Goal: Task Accomplishment & Management: Manage account settings

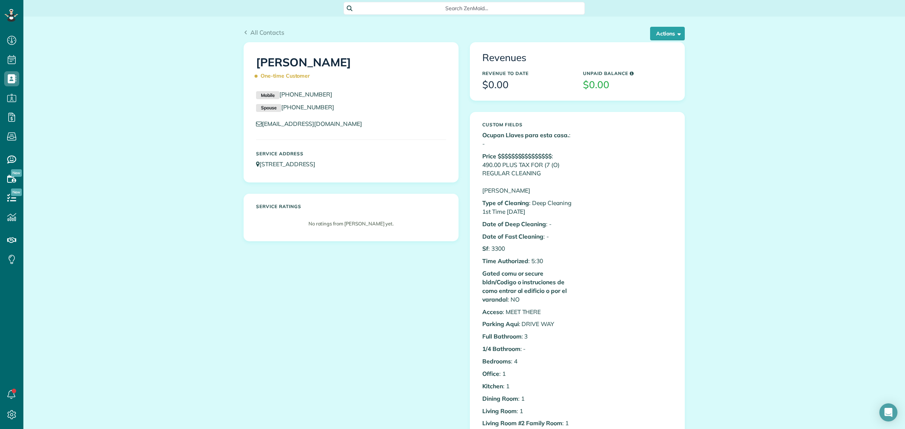
scroll to position [3, 3]
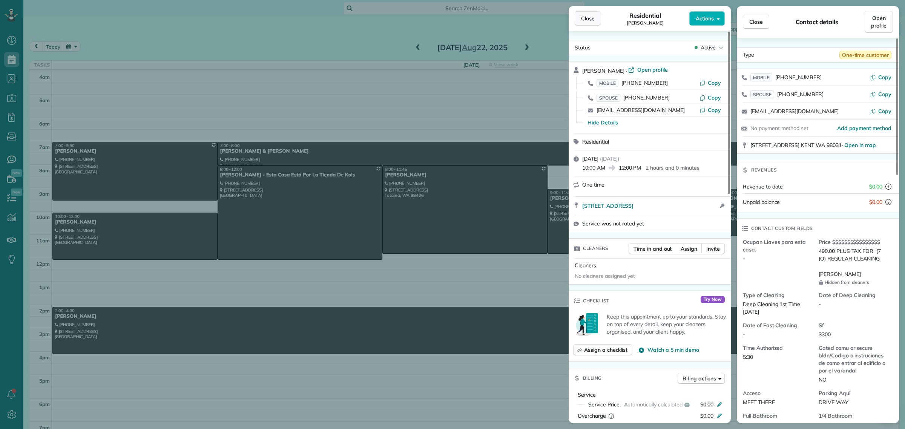
scroll to position [3, 3]
click at [591, 17] on span "Close" at bounding box center [588, 19] width 14 height 8
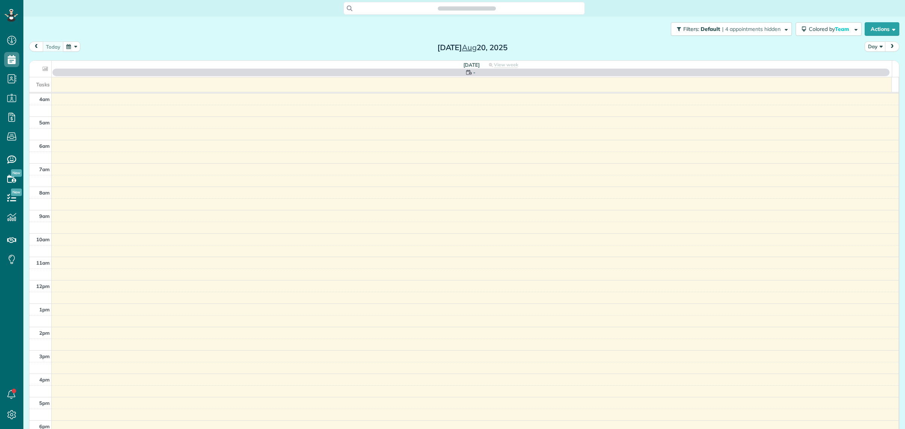
scroll to position [31, 0]
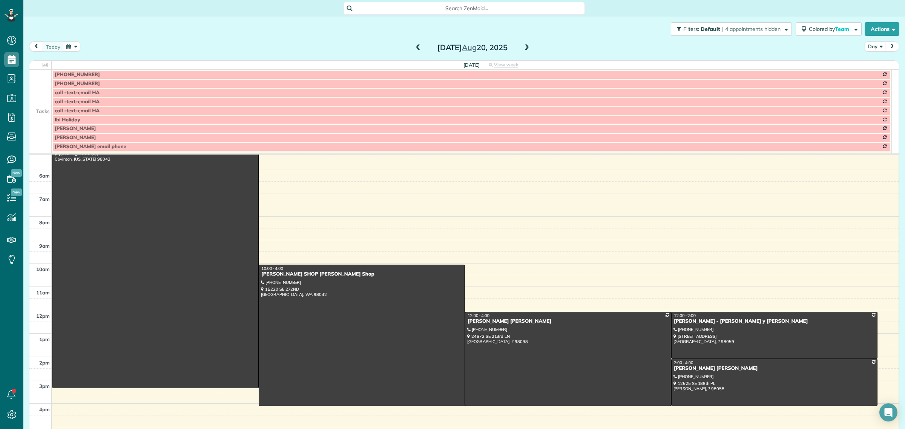
click at [40, 107] on td at bounding box center [40, 110] width 22 height 9
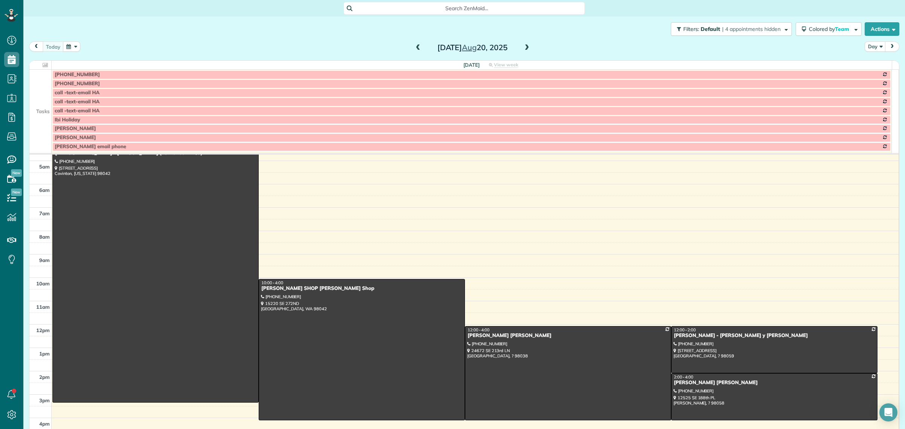
scroll to position [9, 0]
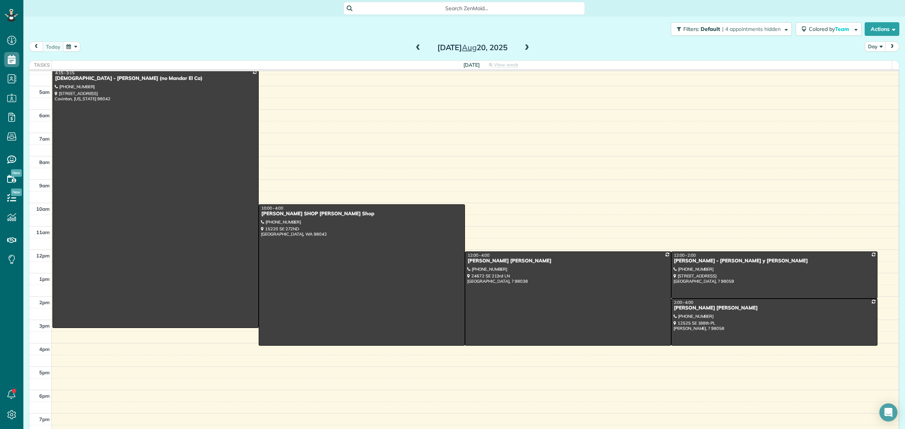
click at [523, 47] on span at bounding box center [527, 47] width 8 height 7
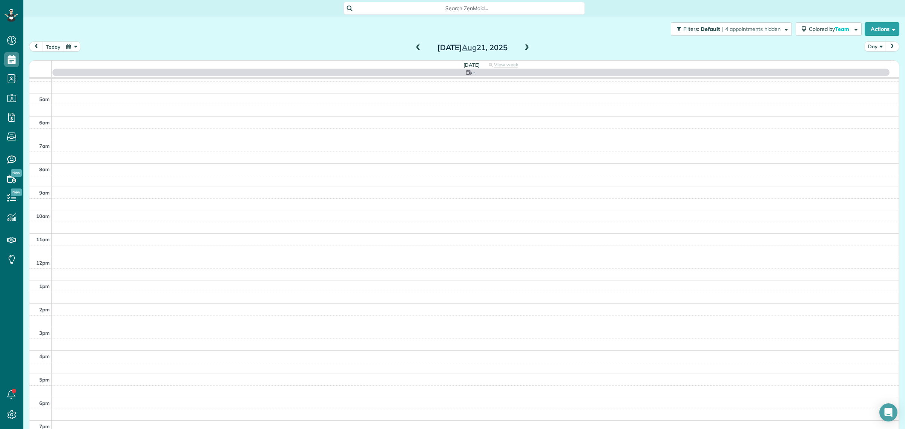
scroll to position [16, 0]
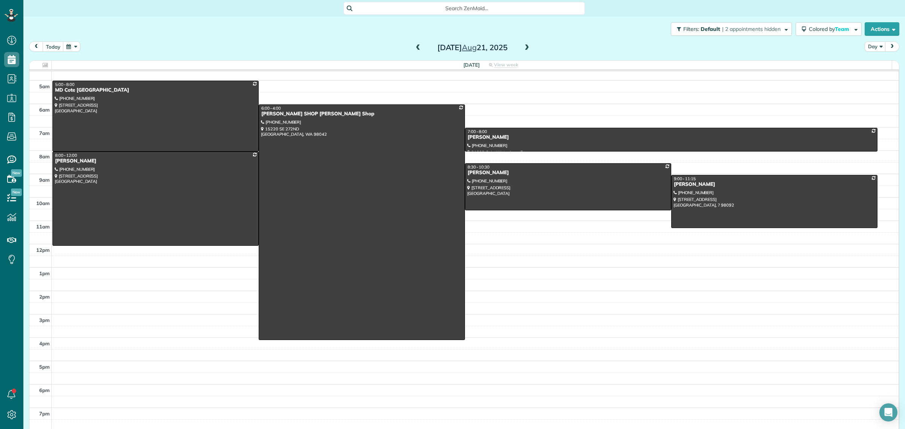
click at [523, 46] on span at bounding box center [527, 47] width 8 height 7
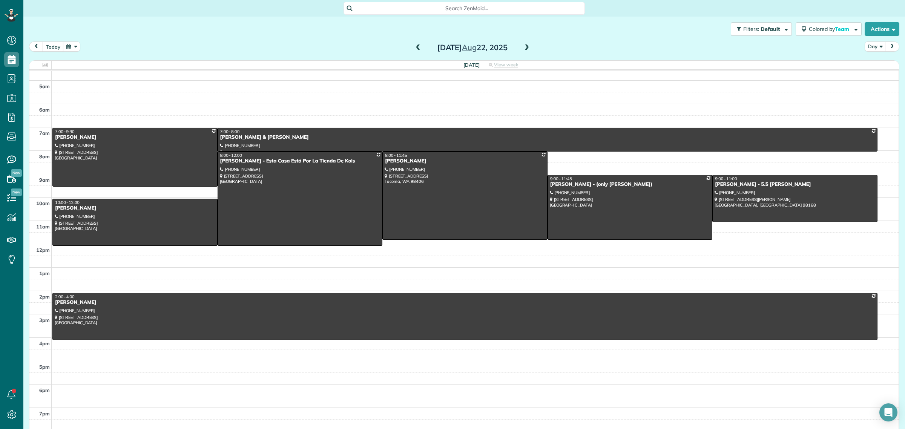
click at [459, 8] on span "Search ZenMaid…" at bounding box center [466, 9] width 229 height 8
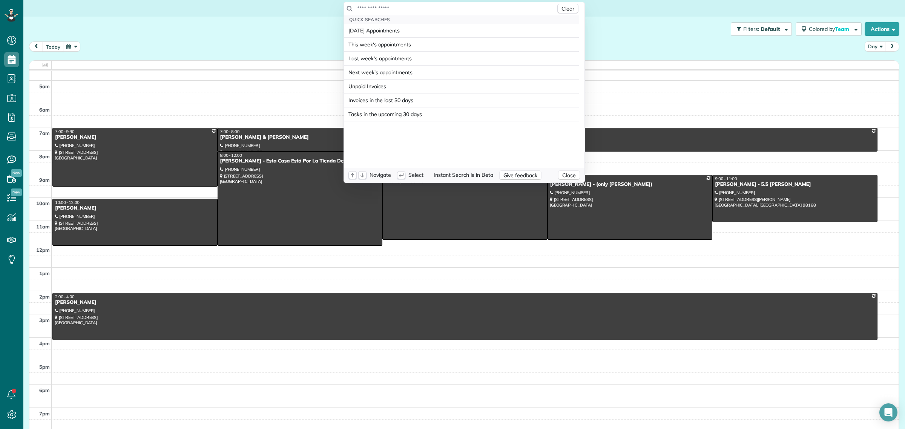
click at [459, 8] on input "text" at bounding box center [456, 9] width 199 height 8
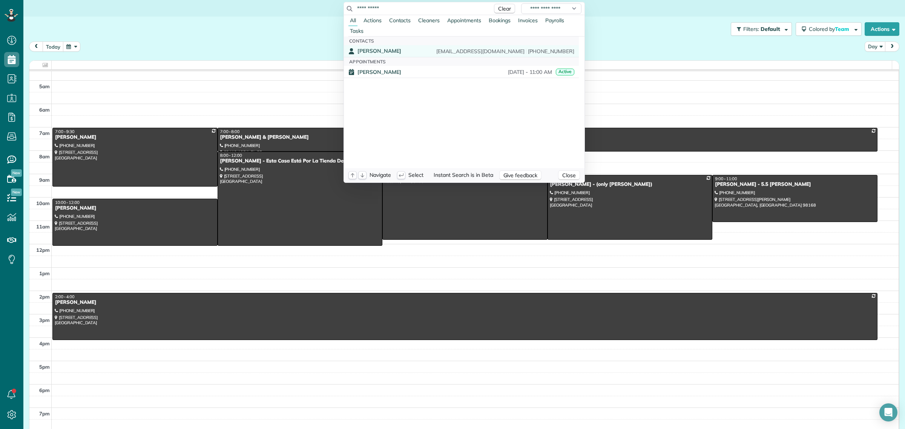
type input "**********"
click at [388, 50] on span "MANU MAHAL" at bounding box center [379, 51] width 44 height 7
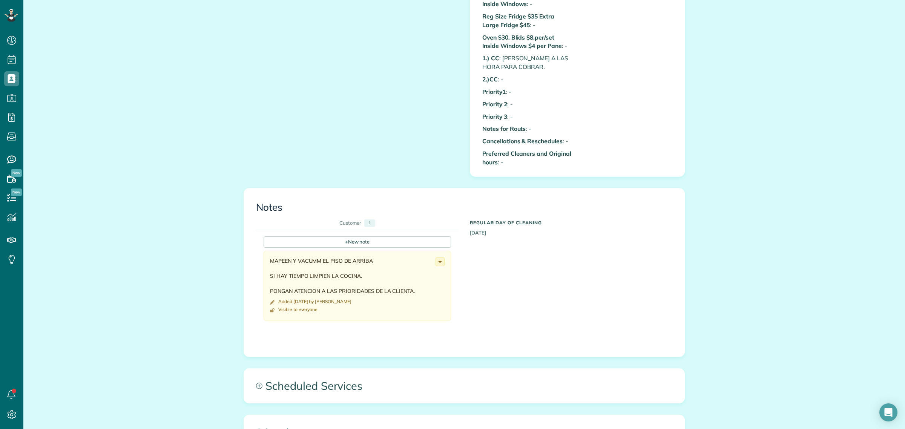
scroll to position [707, 0]
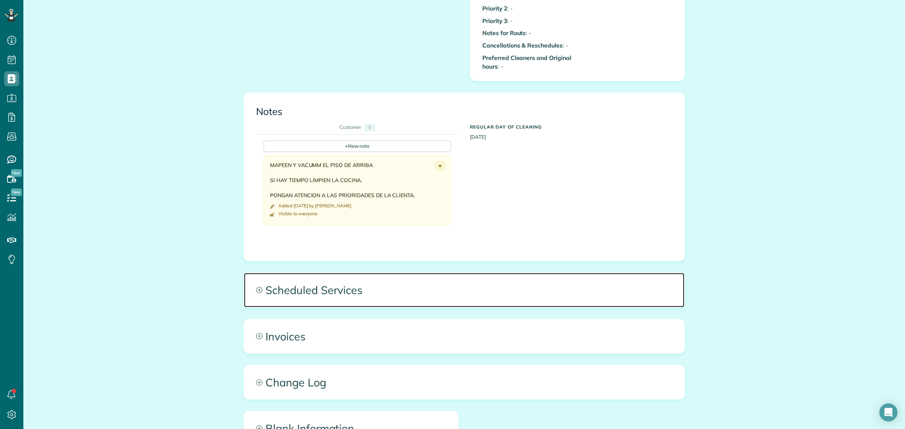
click at [293, 295] on span "Scheduled Services" at bounding box center [464, 290] width 440 height 34
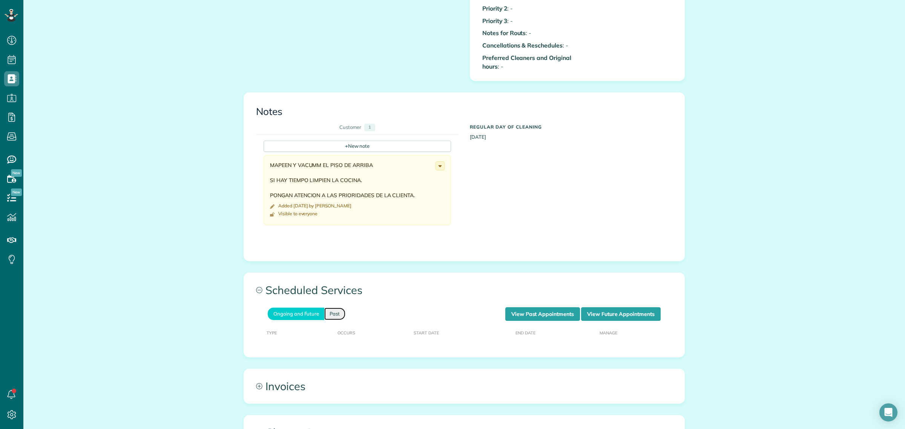
click at [327, 316] on link "Past" at bounding box center [334, 314] width 21 height 12
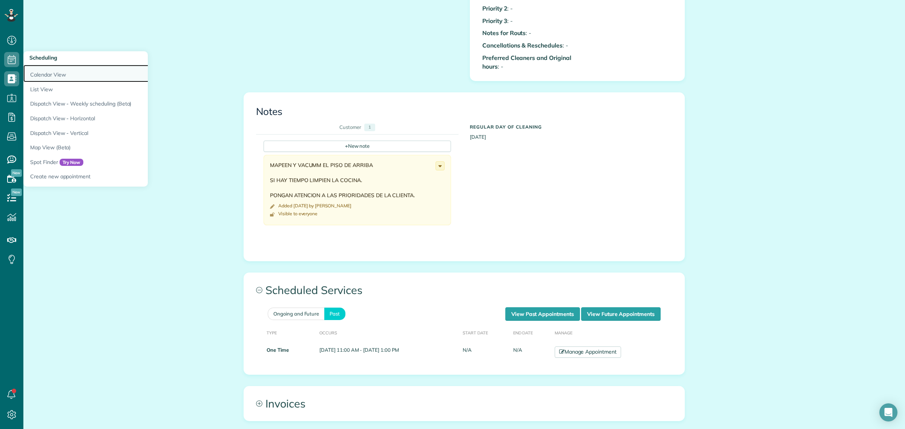
click at [63, 74] on link "Calendar View" at bounding box center [117, 73] width 189 height 17
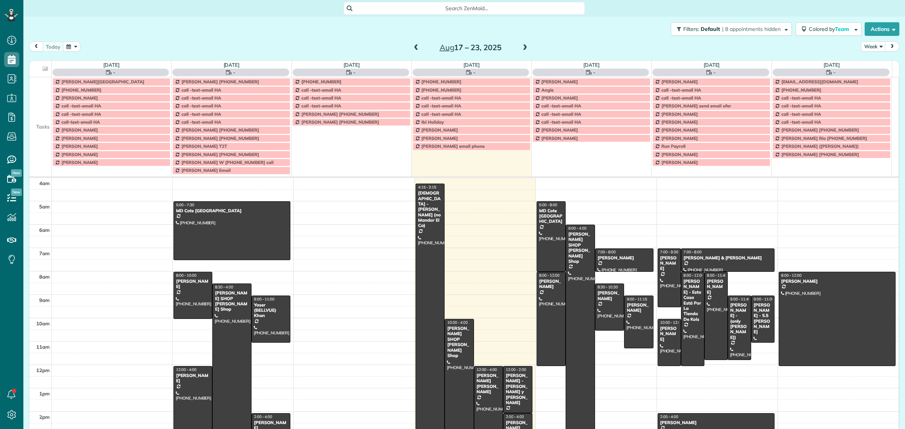
scroll to position [32, 0]
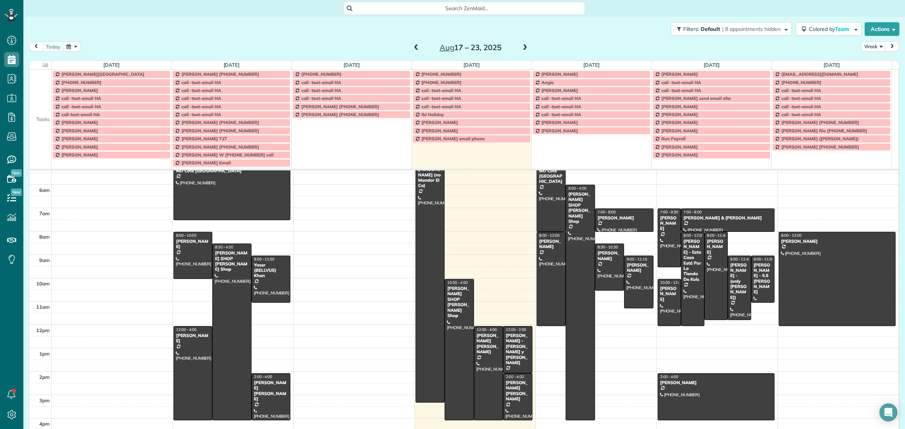
click at [33, 106] on td at bounding box center [40, 107] width 22 height 8
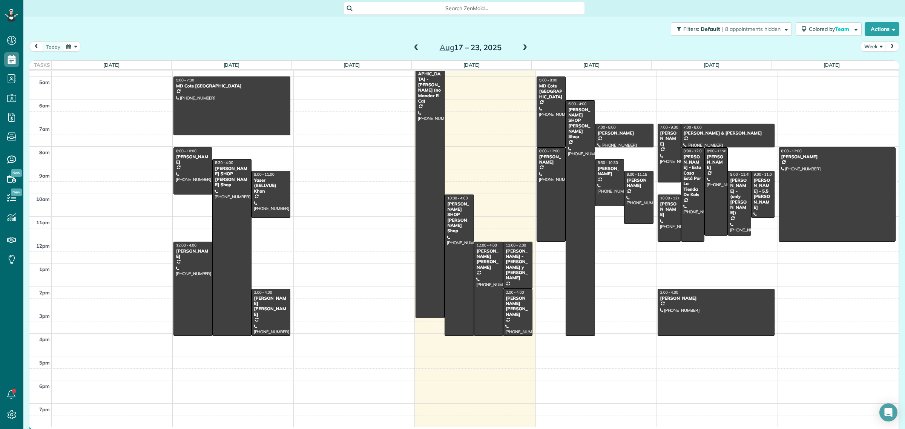
scroll to position [10, 0]
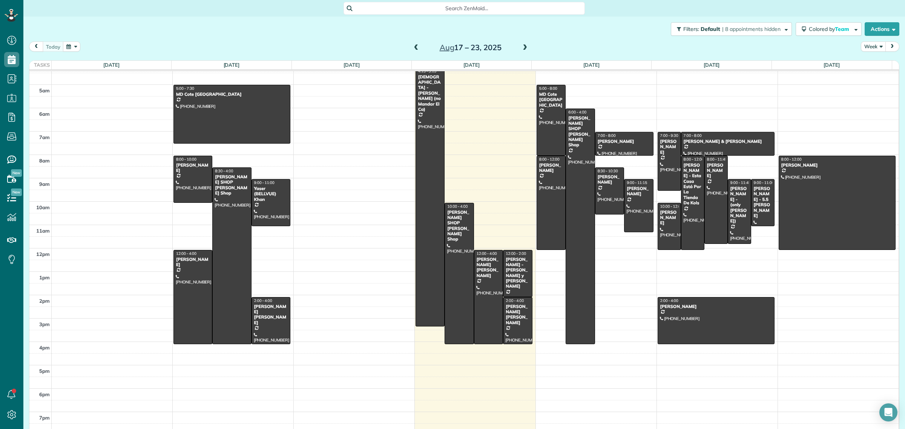
click at [868, 48] on button "Week" at bounding box center [873, 46] width 25 height 10
click at [870, 81] on link "Week" at bounding box center [891, 79] width 60 height 15
click at [862, 45] on button "Week" at bounding box center [873, 46] width 25 height 10
click at [869, 65] on link "Day" at bounding box center [891, 64] width 60 height 15
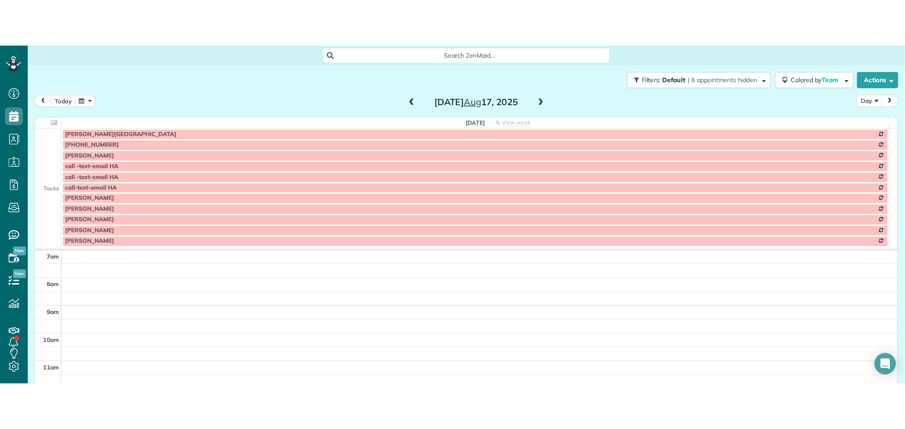
scroll to position [429, 23]
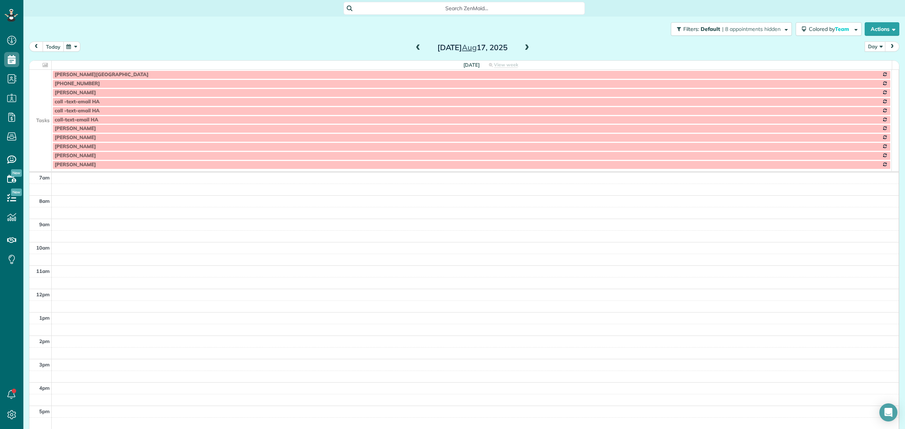
click at [57, 47] on button "today" at bounding box center [53, 46] width 21 height 10
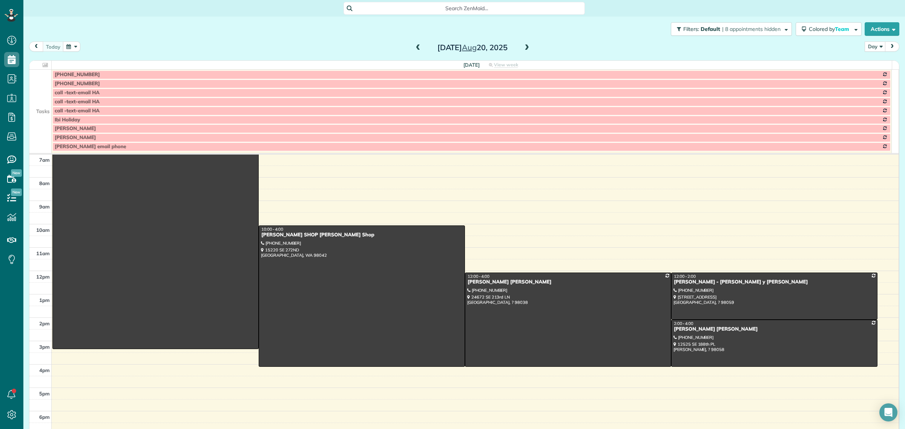
click at [46, 115] on td at bounding box center [40, 110] width 22 height 9
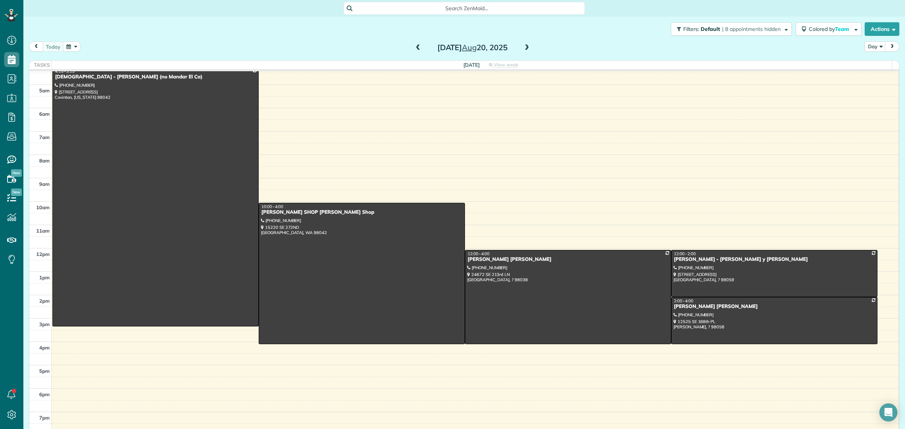
scroll to position [10, 0]
click at [523, 46] on span at bounding box center [527, 47] width 8 height 7
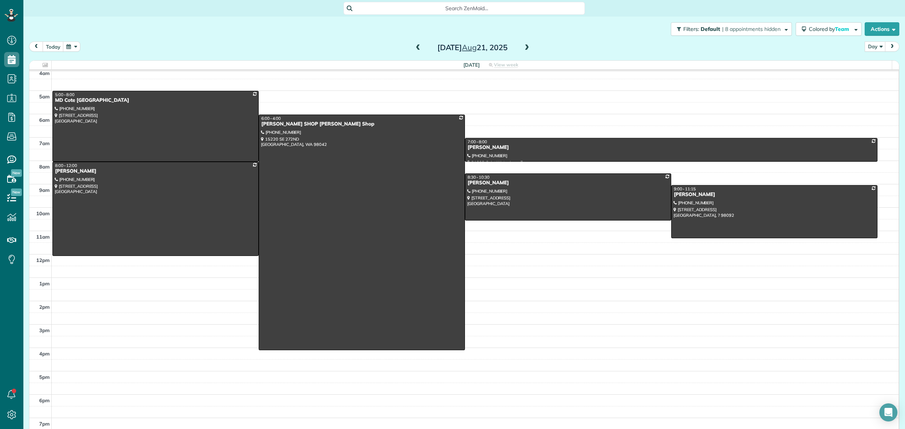
scroll to position [0, 0]
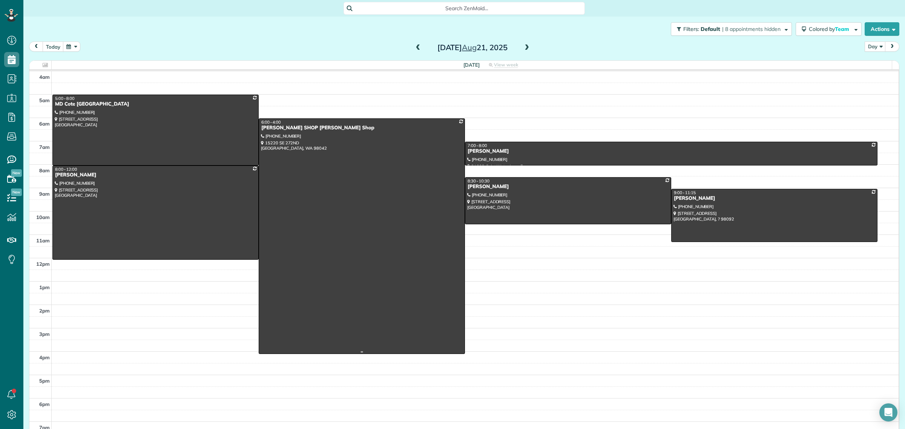
click at [349, 173] on div at bounding box center [362, 236] width 206 height 235
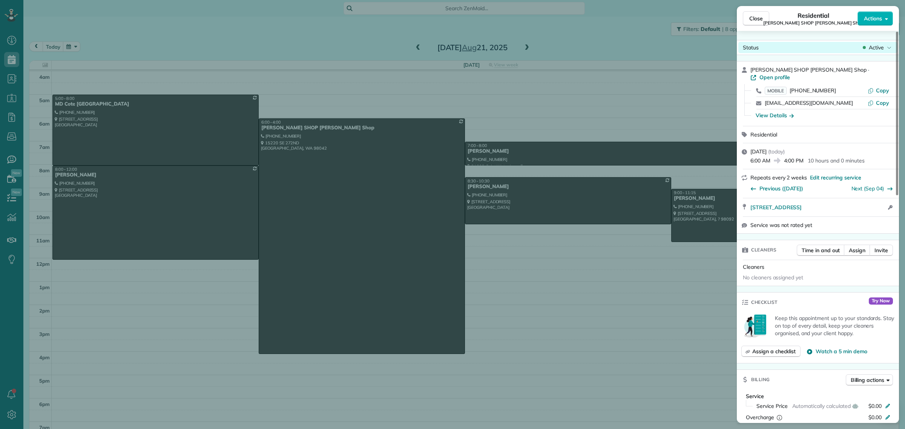
click at [872, 50] on span "Active" at bounding box center [876, 48] width 15 height 8
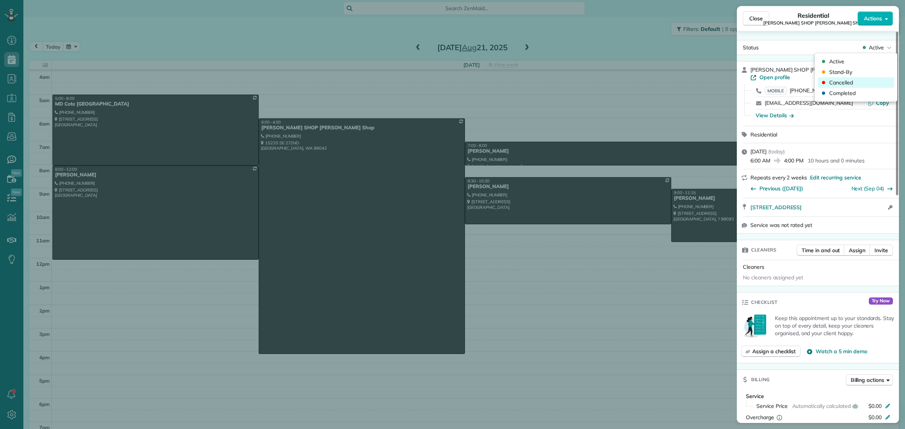
click at [845, 82] on span "Cancelled" at bounding box center [841, 83] width 24 height 8
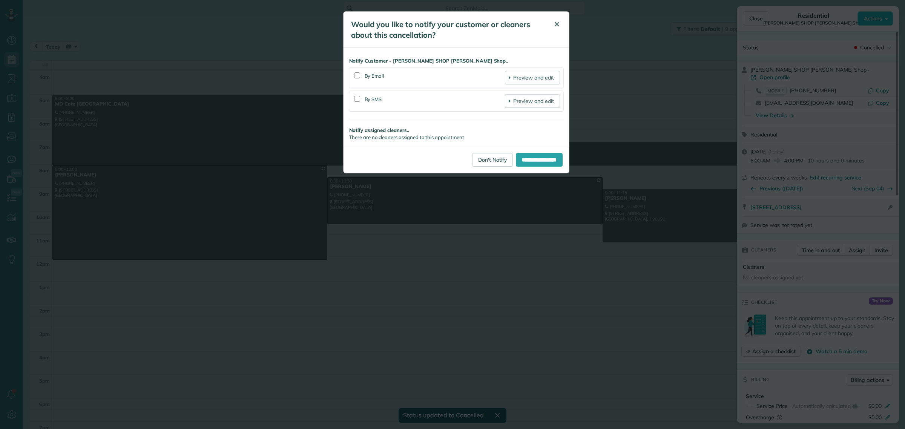
click at [557, 24] on span "✕" at bounding box center [557, 24] width 6 height 9
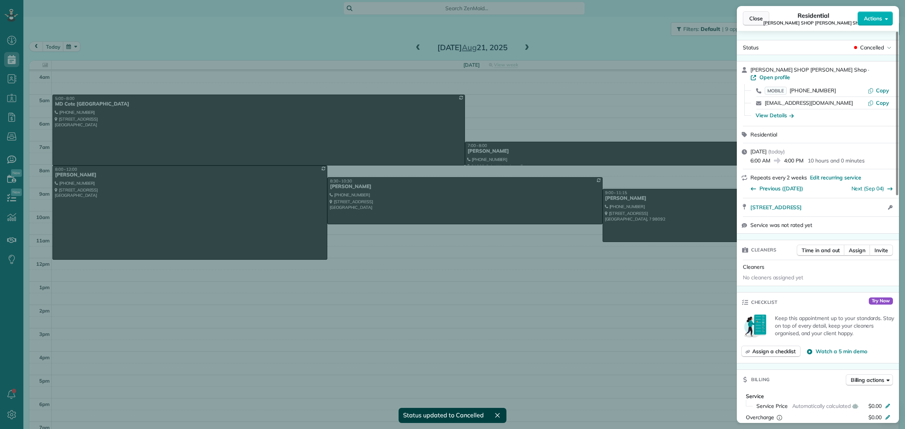
click at [755, 16] on span "Close" at bounding box center [756, 19] width 14 height 8
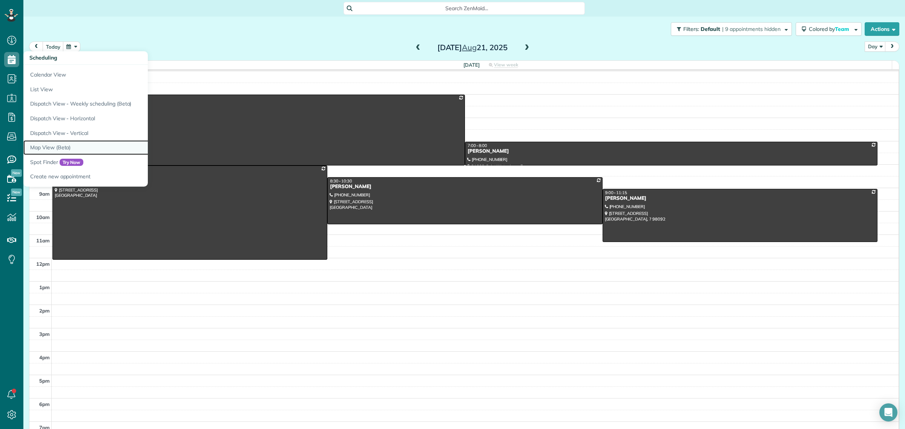
click at [58, 148] on link "Map View (Beta)" at bounding box center [117, 147] width 189 height 15
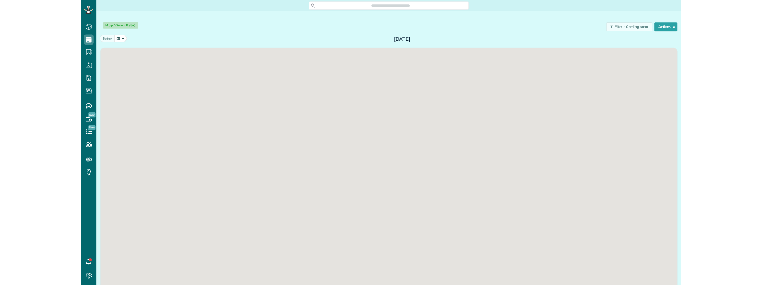
scroll to position [3, 3]
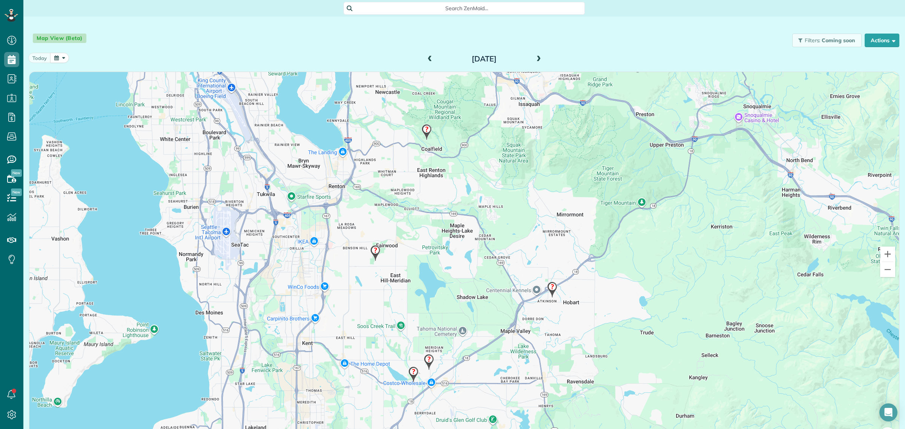
click at [534, 55] on span at bounding box center [538, 59] width 8 height 11
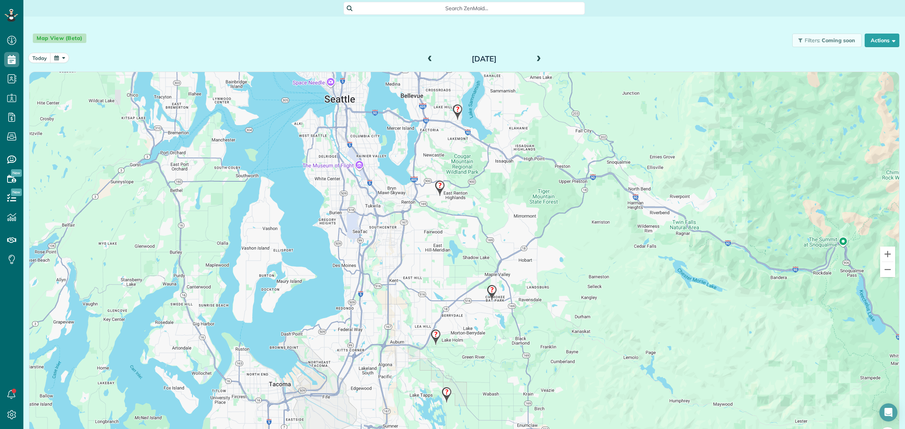
click at [457, 108] on img at bounding box center [457, 112] width 16 height 22
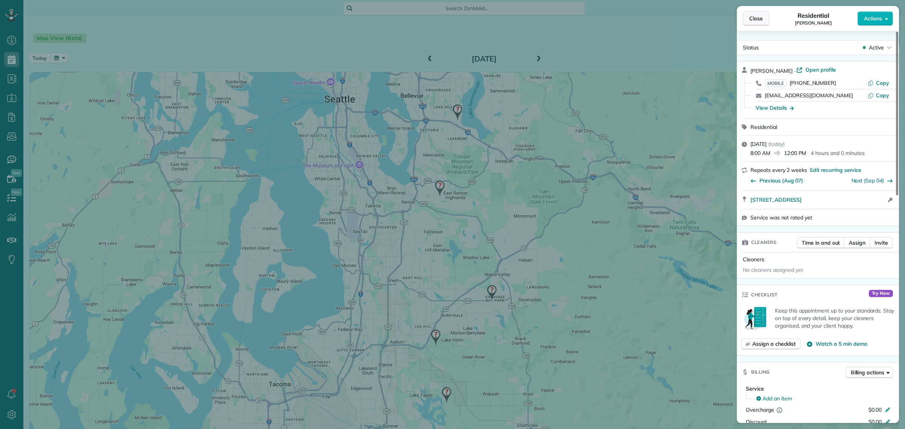
click at [761, 20] on span "Close" at bounding box center [756, 19] width 14 height 8
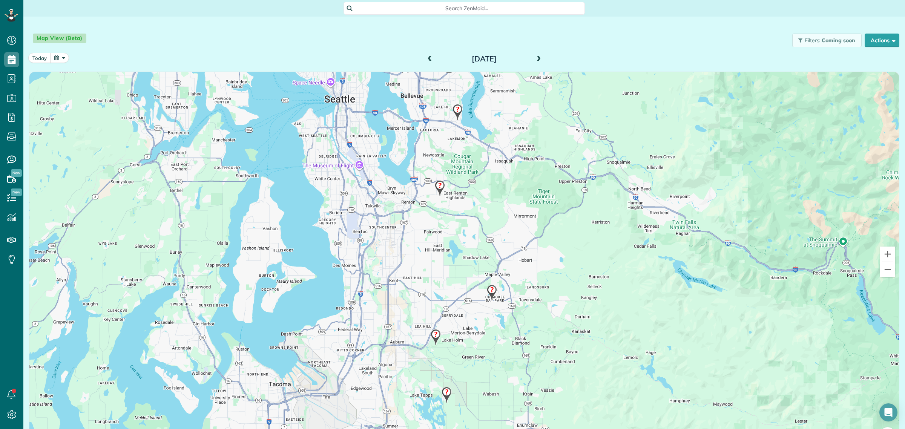
click at [436, 189] on img at bounding box center [440, 188] width 16 height 22
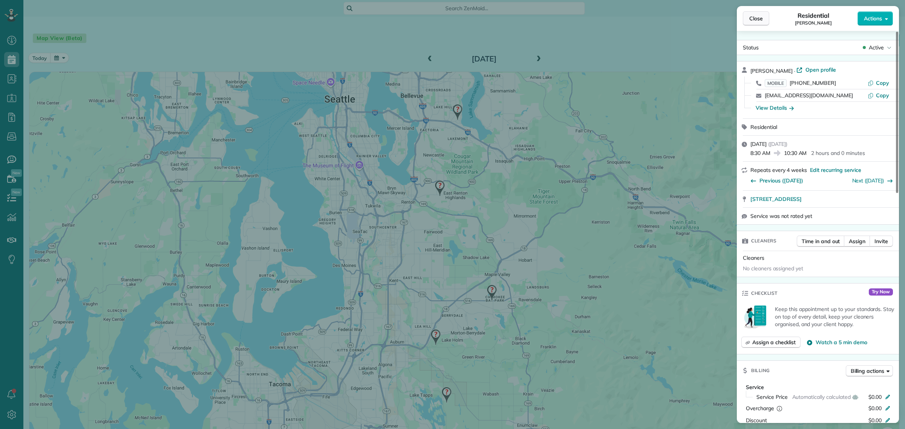
click at [757, 19] on span "Close" at bounding box center [756, 19] width 14 height 8
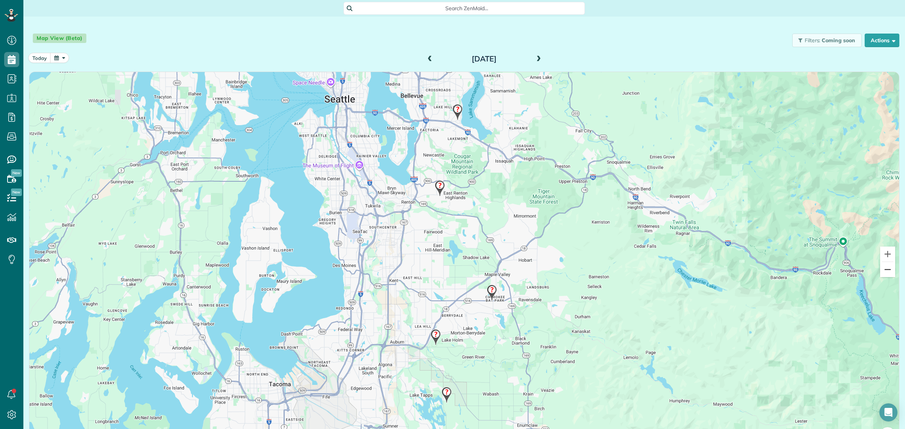
click at [881, 272] on button "Zoom out" at bounding box center [887, 269] width 15 height 15
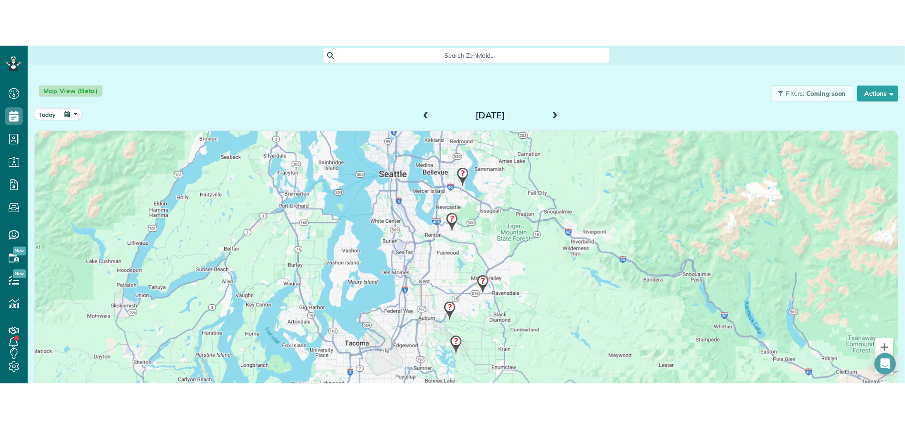
scroll to position [429, 23]
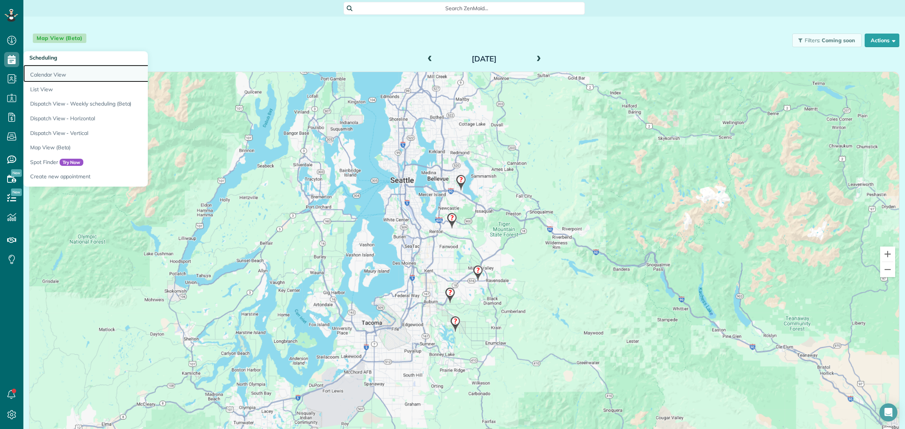
click at [52, 80] on link "Calendar View" at bounding box center [117, 73] width 189 height 17
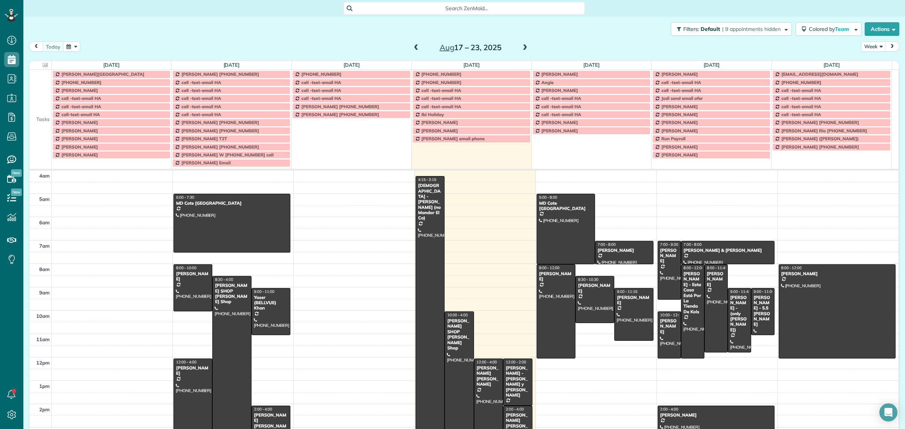
click at [442, 7] on span "Search ZenMaid…" at bounding box center [466, 9] width 229 height 8
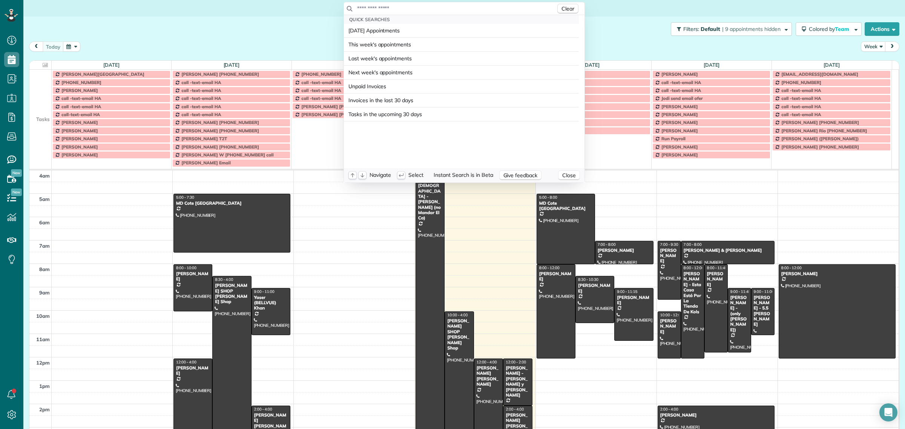
click at [442, 7] on input "text" at bounding box center [456, 9] width 199 height 8
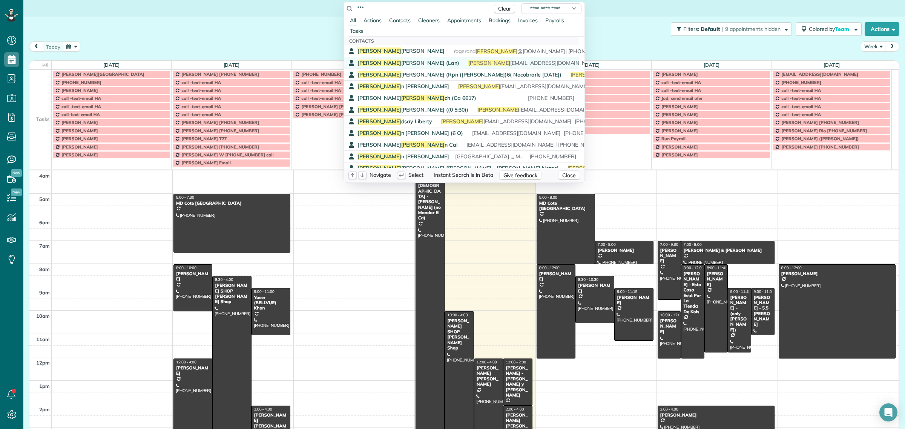
type input "***"
click at [465, 61] on span "[PHONE_NUMBER]" at bounding box center [488, 63] width 46 height 7
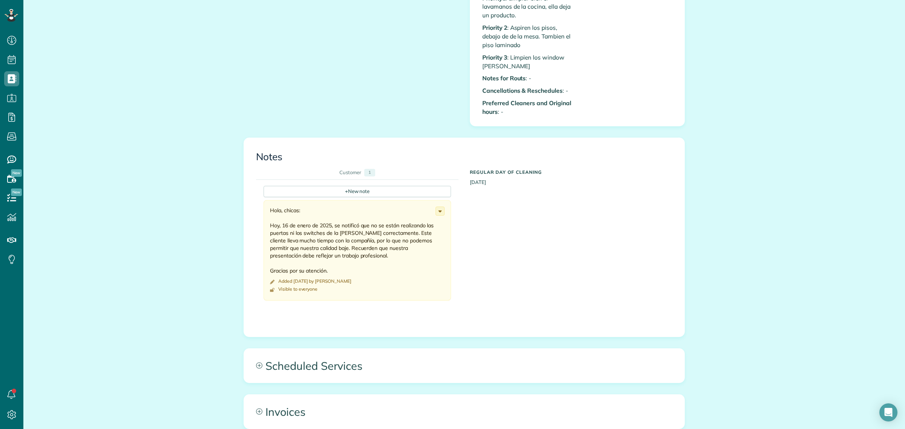
scroll to position [754, 0]
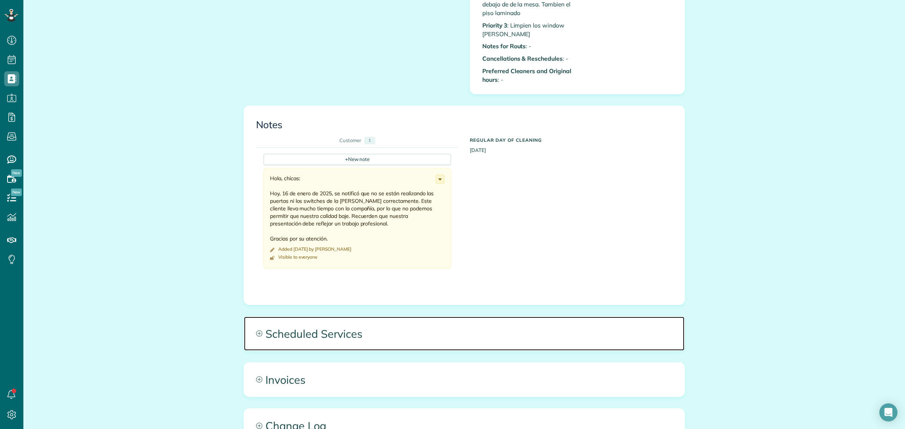
click at [346, 329] on span "Scheduled Services" at bounding box center [464, 334] width 440 height 34
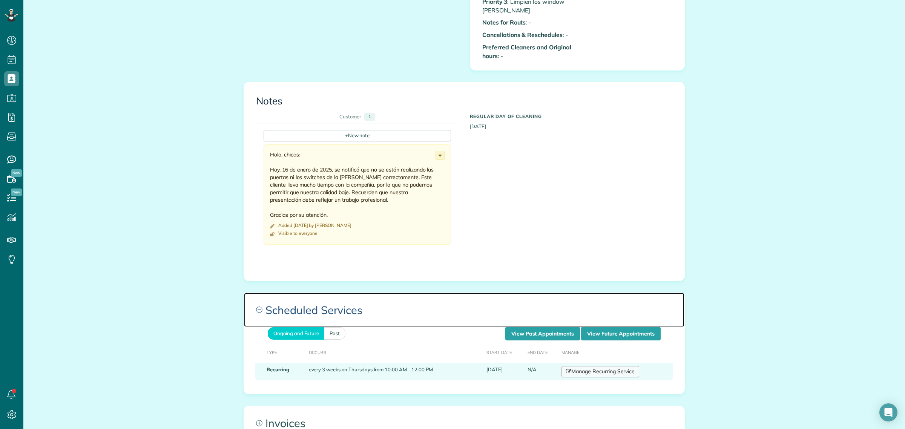
scroll to position [801, 0]
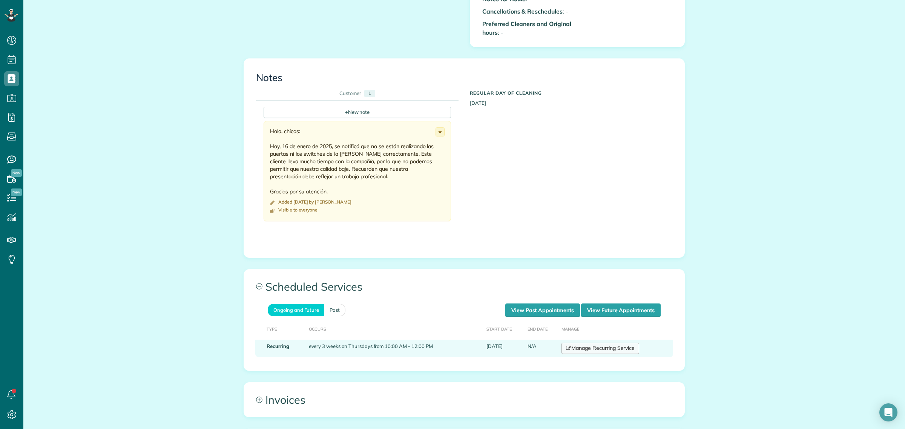
click at [590, 348] on link "Manage Recurring Service" at bounding box center [600, 348] width 78 height 11
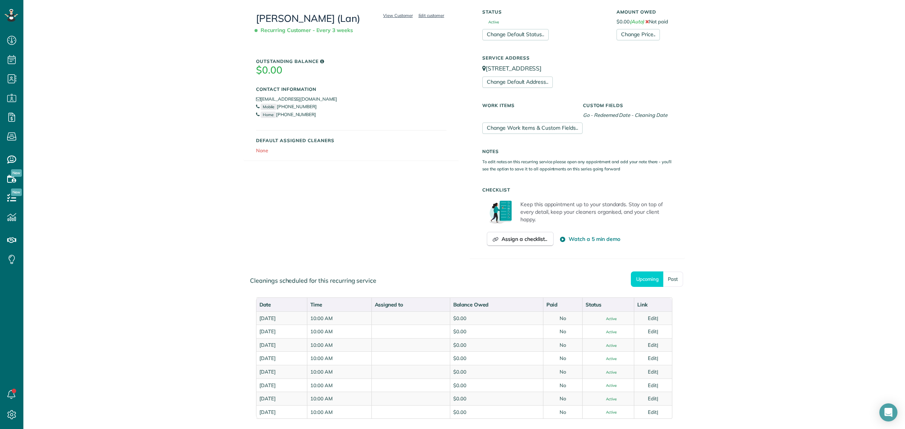
scroll to position [189, 0]
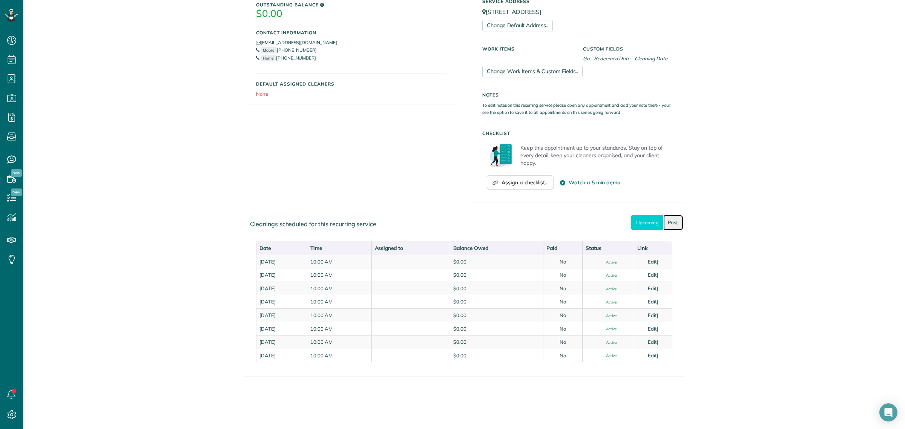
click at [666, 219] on link "Past" at bounding box center [673, 222] width 20 height 15
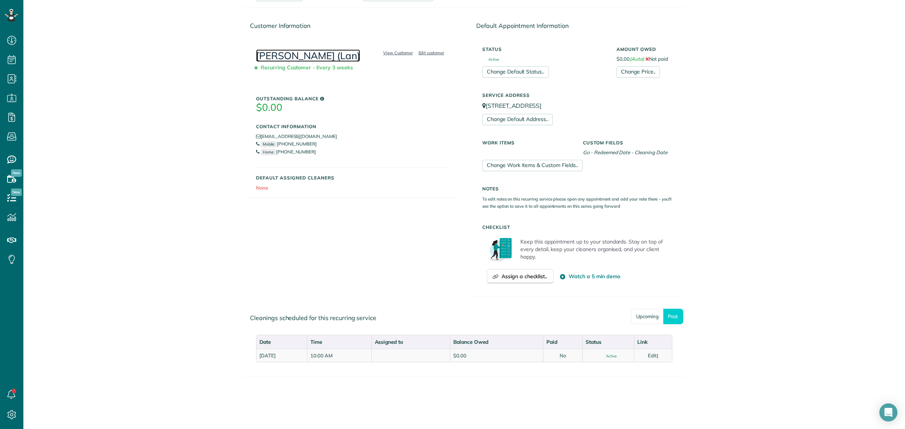
click at [313, 58] on link "[PERSON_NAME] (Lan)" at bounding box center [308, 55] width 104 height 12
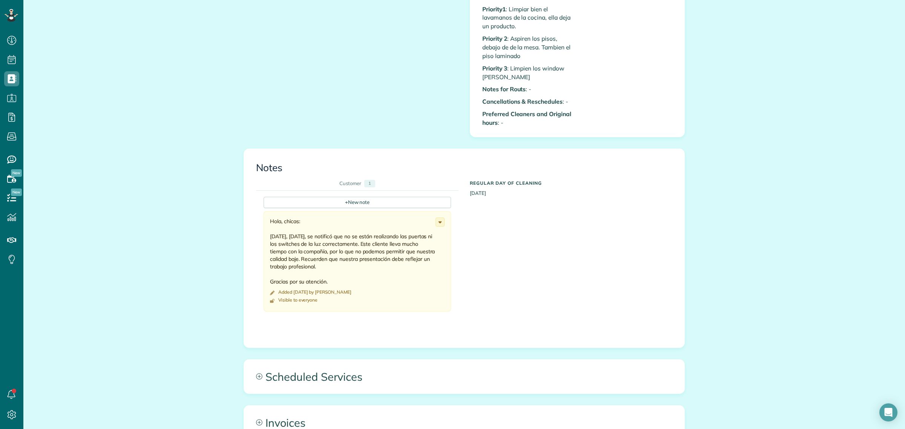
scroll to position [801, 0]
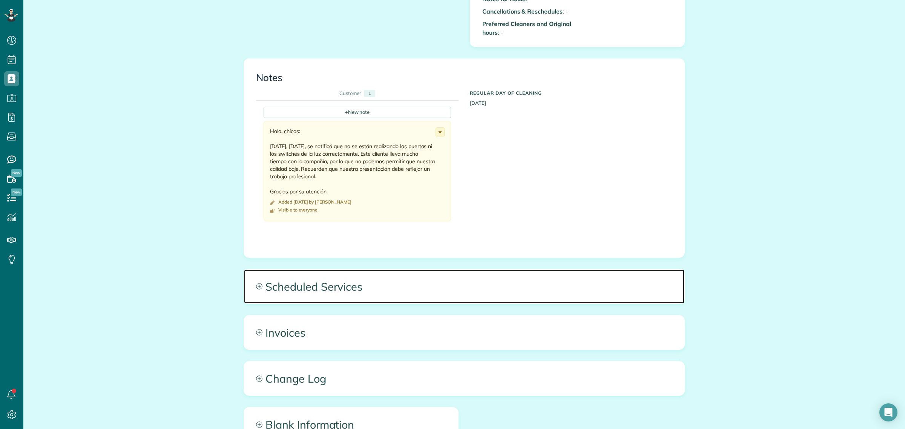
click at [331, 281] on span "Scheduled Services" at bounding box center [464, 287] width 440 height 34
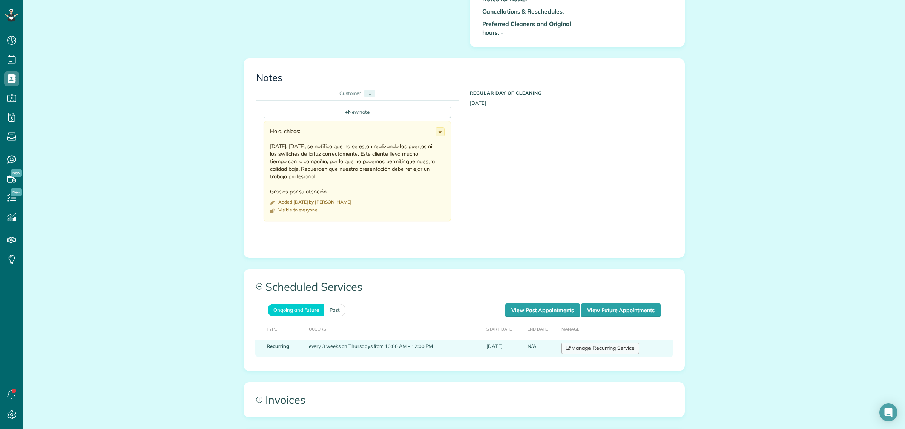
click at [603, 350] on link "Manage Recurring Service" at bounding box center [600, 348] width 78 height 11
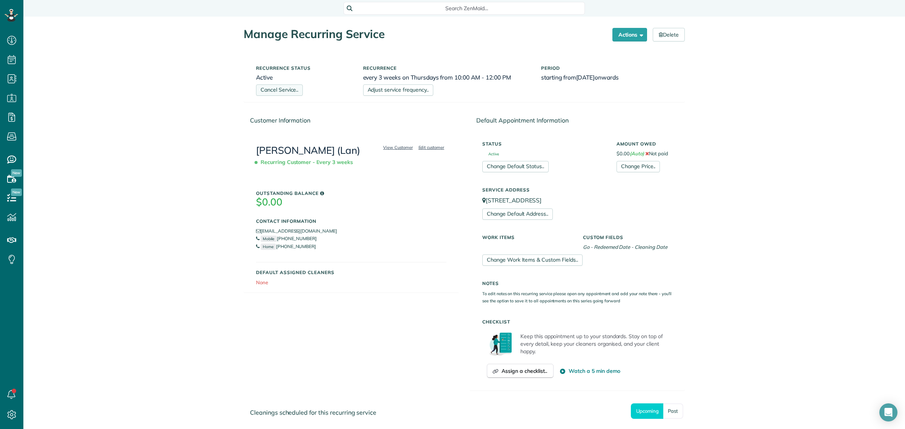
click at [279, 89] on link "Cancel Service.." at bounding box center [279, 89] width 47 height 11
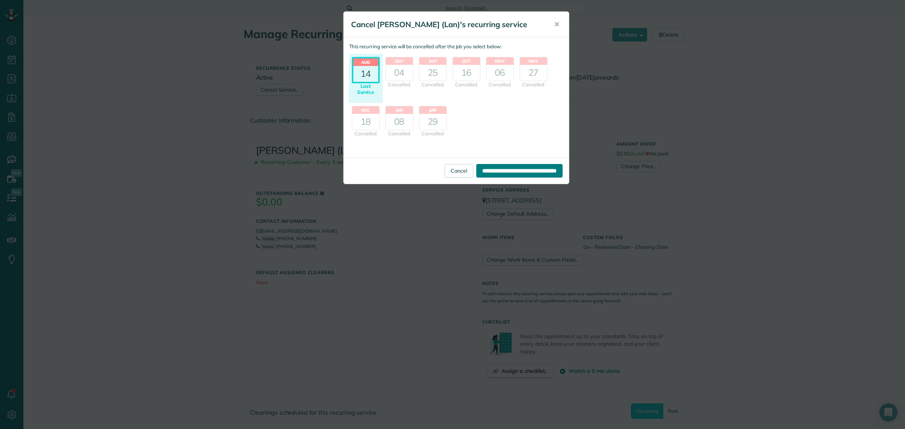
click at [513, 168] on input "**********" at bounding box center [519, 171] width 86 height 14
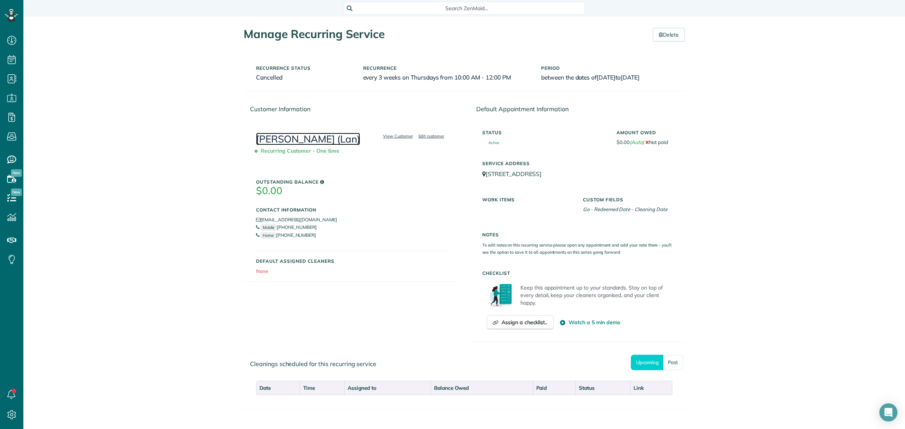
click at [298, 142] on link "[PERSON_NAME] (Lan)" at bounding box center [308, 139] width 104 height 12
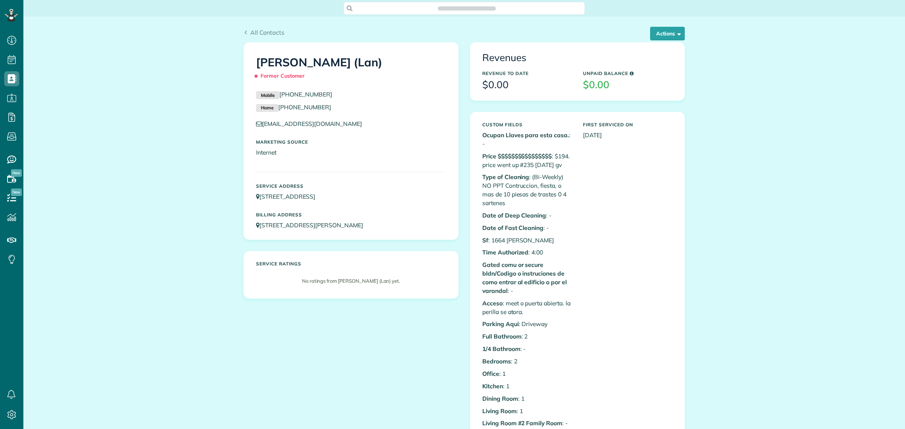
scroll to position [3, 3]
drag, startPoint x: 361, startPoint y: 63, endPoint x: 250, endPoint y: 62, distance: 110.5
click at [250, 62] on div "Lyn Padilla (Lan) Former Customer" at bounding box center [350, 68] width 201 height 38
copy h1 "[PERSON_NAME] (Lan)"
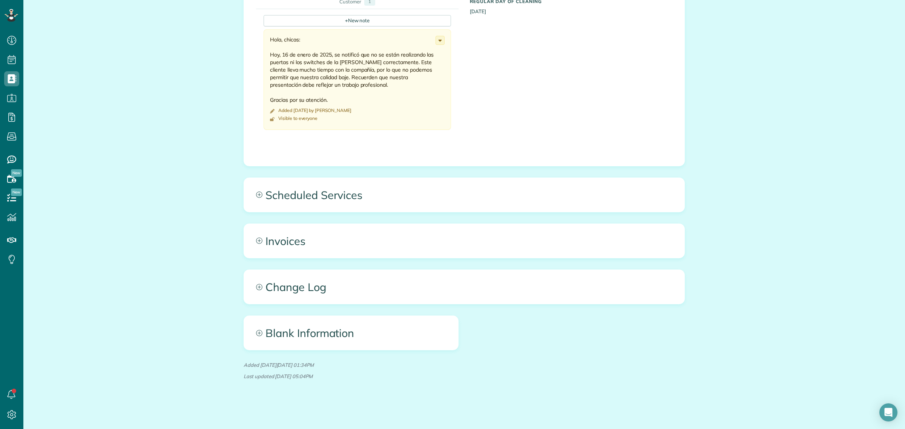
scroll to position [894, 0]
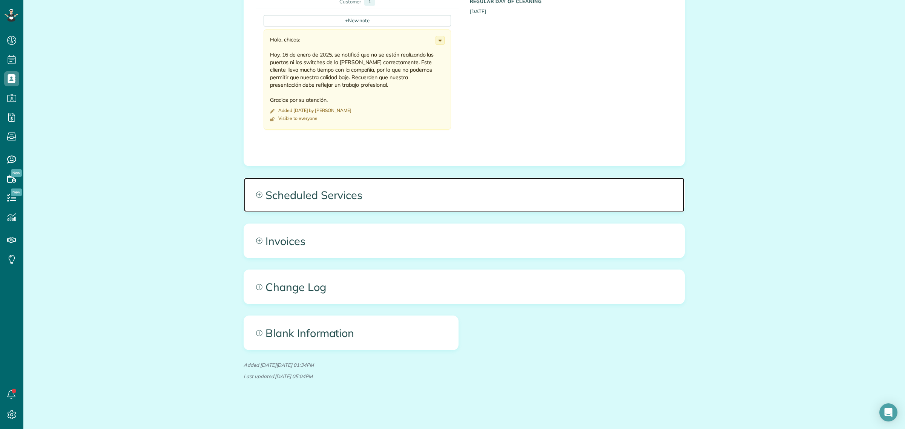
click at [349, 195] on span "Scheduled Services" at bounding box center [464, 195] width 440 height 34
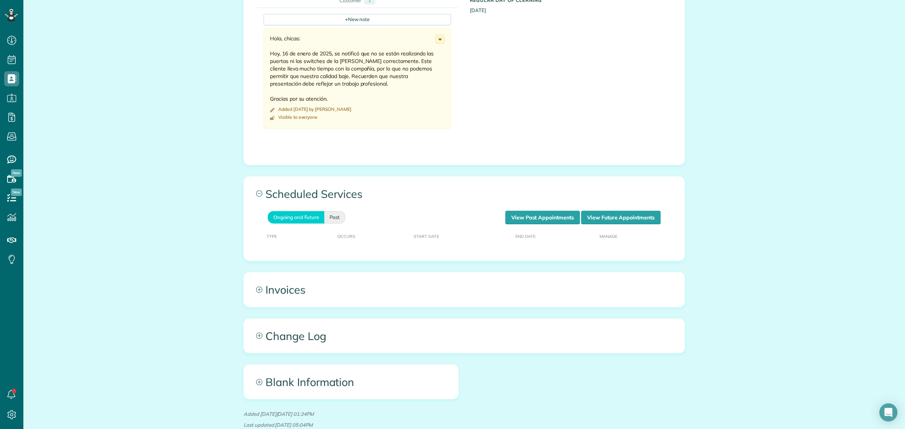
click at [334, 212] on div "Ongoing and Future Past View Past Appointments View Future Appointments" at bounding box center [464, 218] width 429 height 14
click at [338, 218] on link "Past" at bounding box center [334, 217] width 21 height 12
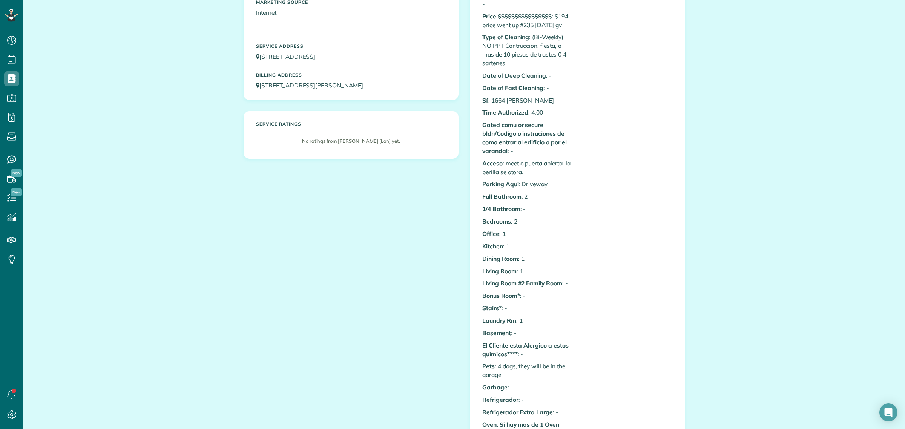
scroll to position [0, 0]
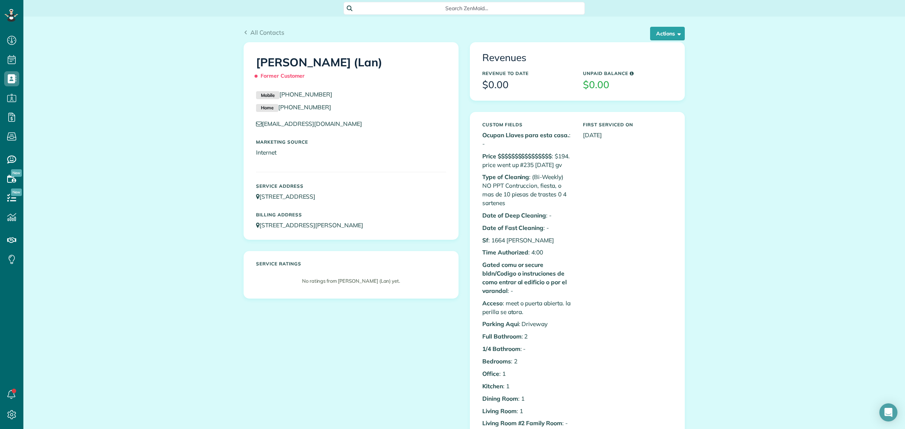
drag, startPoint x: 361, startPoint y: 65, endPoint x: 246, endPoint y: 59, distance: 114.4
click at [250, 59] on div "Lyn Padilla (Lan) Former Customer" at bounding box center [350, 68] width 201 height 38
copy h1 "[PERSON_NAME] (Lan)"
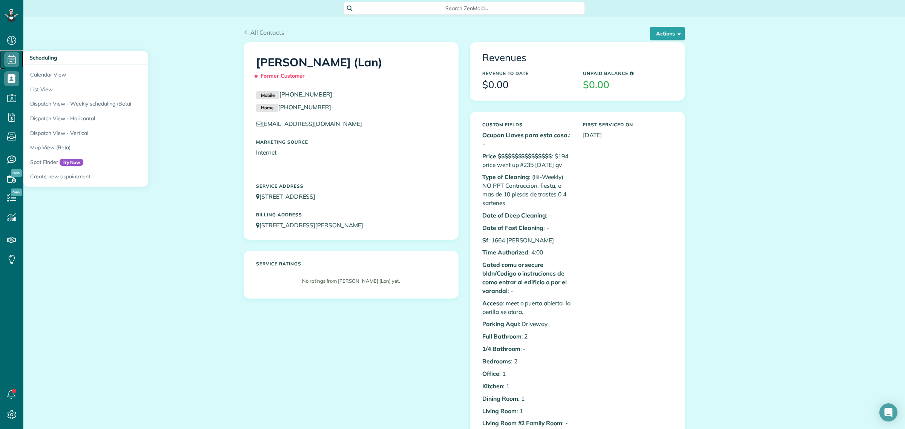
click at [10, 59] on icon at bounding box center [11, 59] width 15 height 15
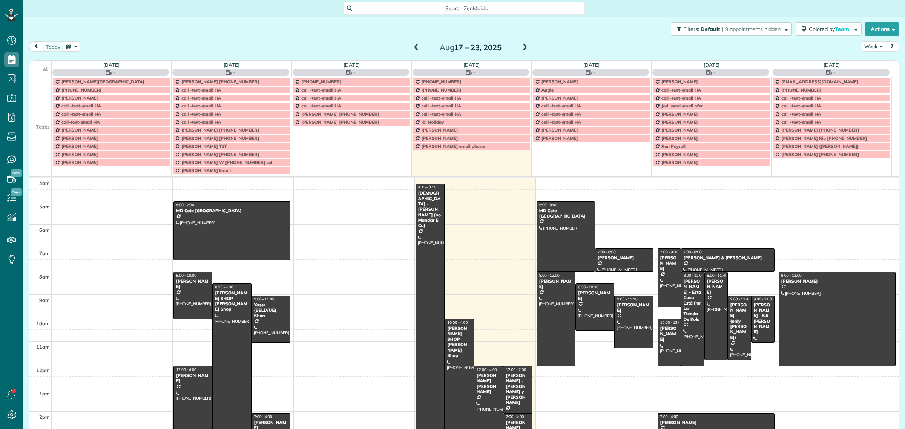
scroll to position [31, 0]
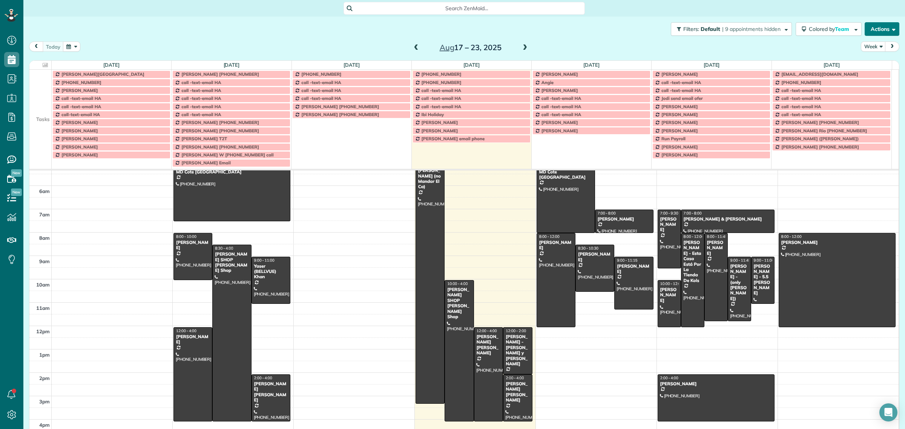
click at [873, 28] on button "Actions" at bounding box center [882, 29] width 35 height 14
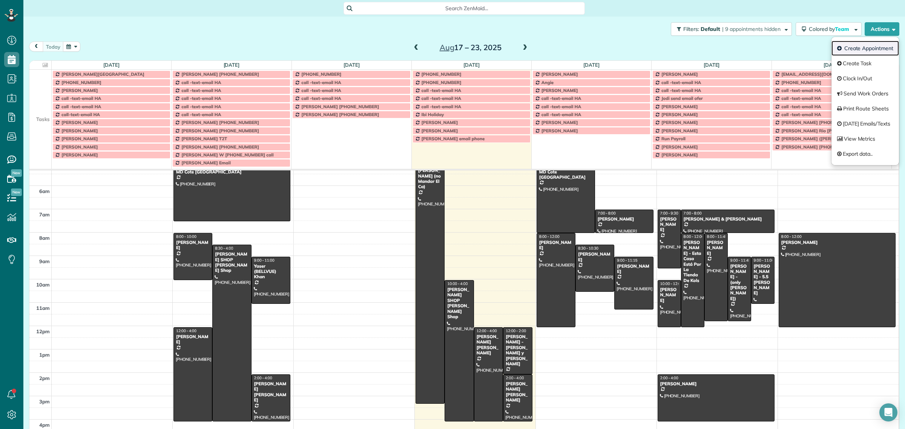
click at [867, 46] on link "Create Appointment" at bounding box center [864, 48] width 67 height 15
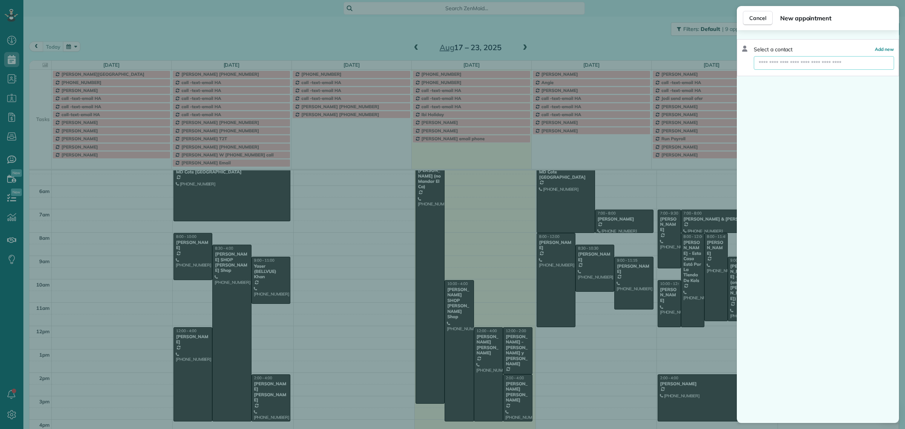
click at [789, 61] on input "text" at bounding box center [824, 63] width 140 height 14
paste input "**********"
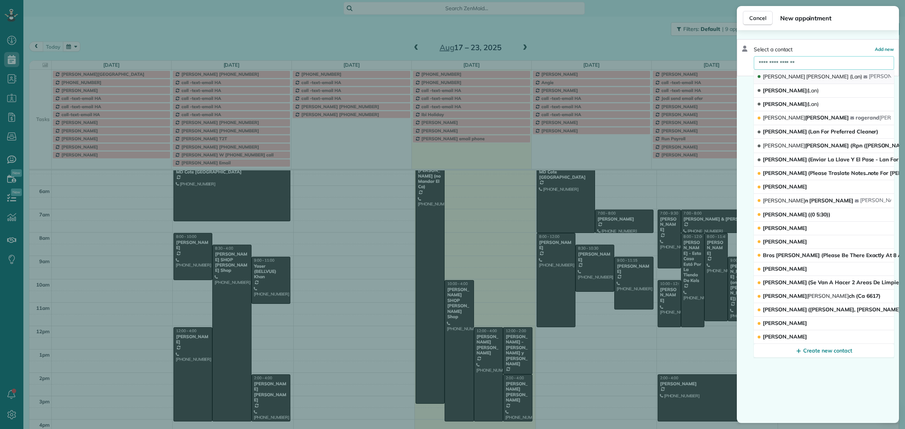
type input "**********"
click at [850, 77] on span "(Lan)" at bounding box center [856, 76] width 12 height 7
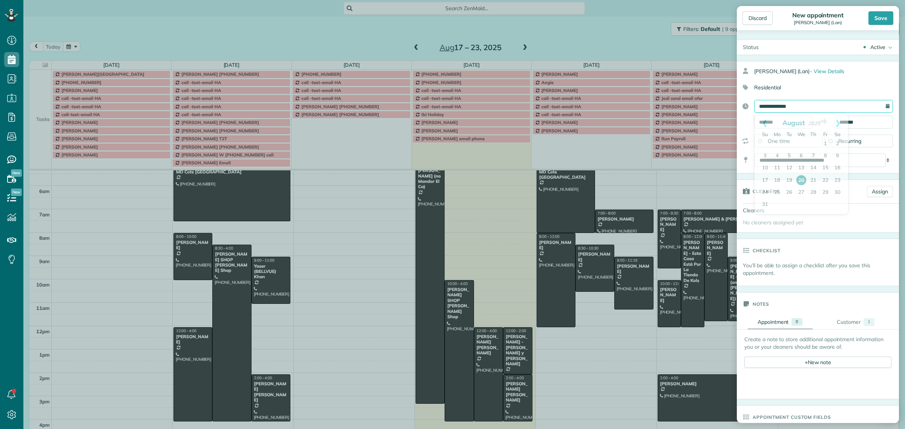
click at [779, 106] on input "**********" at bounding box center [823, 106] width 139 height 13
click at [813, 182] on link "21" at bounding box center [813, 181] width 12 height 12
type input "**********"
click at [765, 117] on input "*******" at bounding box center [783, 122] width 58 height 13
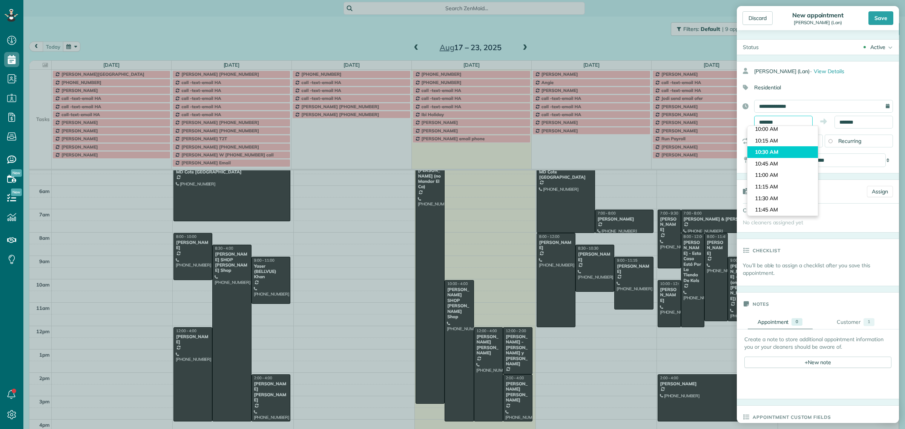
scroll to position [433, 0]
type input "********"
click at [782, 145] on body "Dashboard Scheduling Calendar View List View Dispatch View - Weekly scheduling …" at bounding box center [452, 214] width 905 height 429
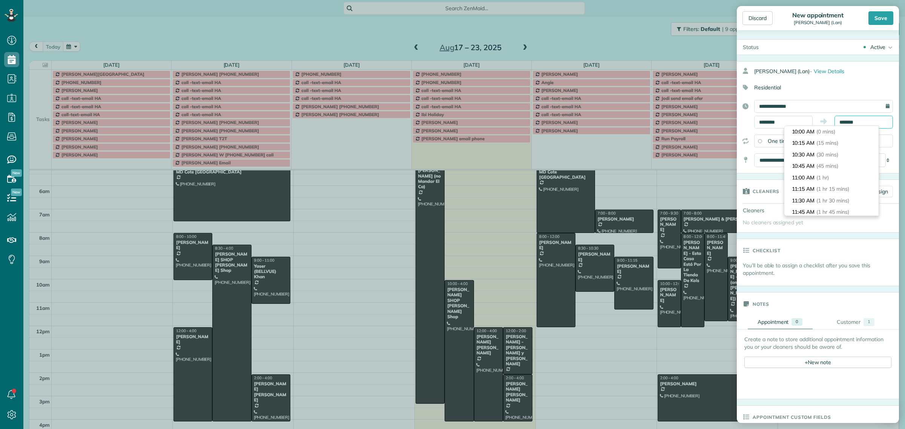
click at [842, 121] on input "*******" at bounding box center [864, 122] width 58 height 13
type input "********"
click at [822, 172] on li "11:00 AM (1 hr)" at bounding box center [831, 178] width 94 height 12
click at [838, 140] on span "Recurring" at bounding box center [849, 141] width 23 height 7
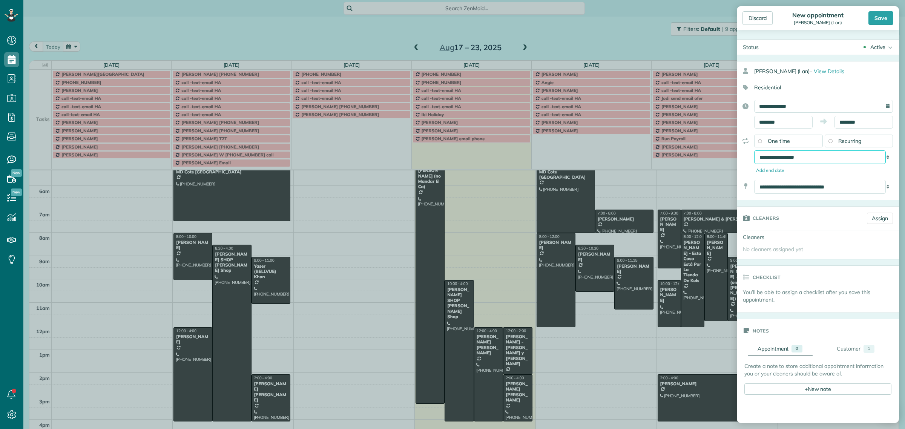
click at [810, 155] on select "**********" at bounding box center [820, 157] width 132 height 14
select select "**********"
click at [754, 151] on select "**********" at bounding box center [820, 157] width 132 height 14
click at [881, 21] on div "Save" at bounding box center [880, 18] width 25 height 14
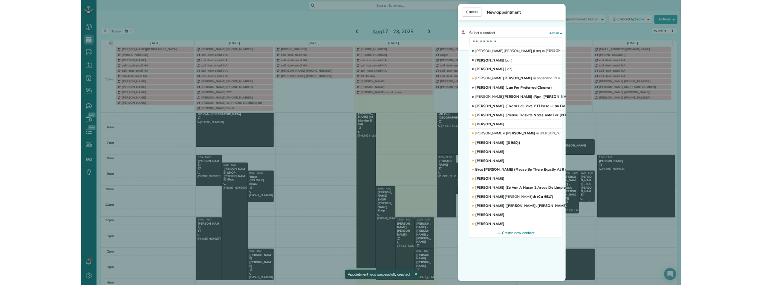
scroll to position [24, 0]
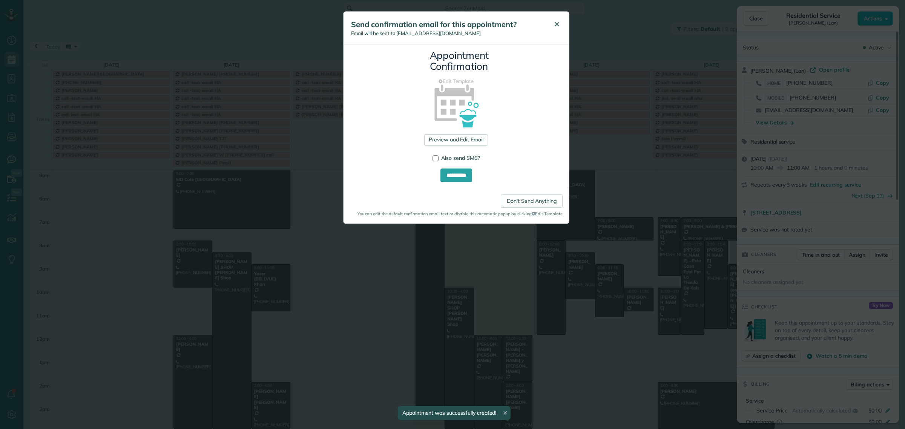
click at [557, 21] on span "✕" at bounding box center [557, 24] width 6 height 9
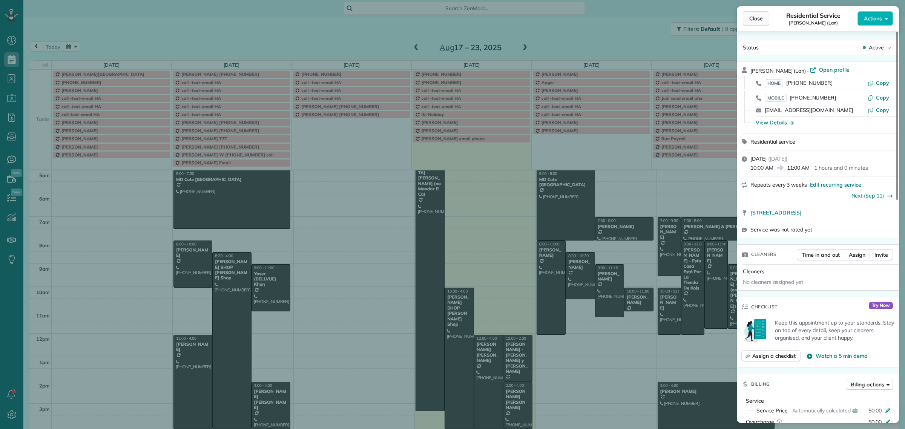
click at [755, 18] on span "Close" at bounding box center [756, 19] width 14 height 8
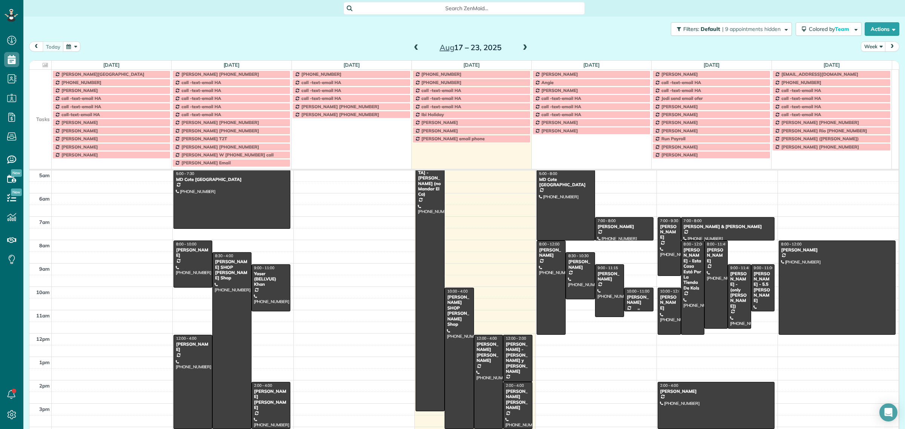
click at [629, 308] on div at bounding box center [638, 299] width 28 height 23
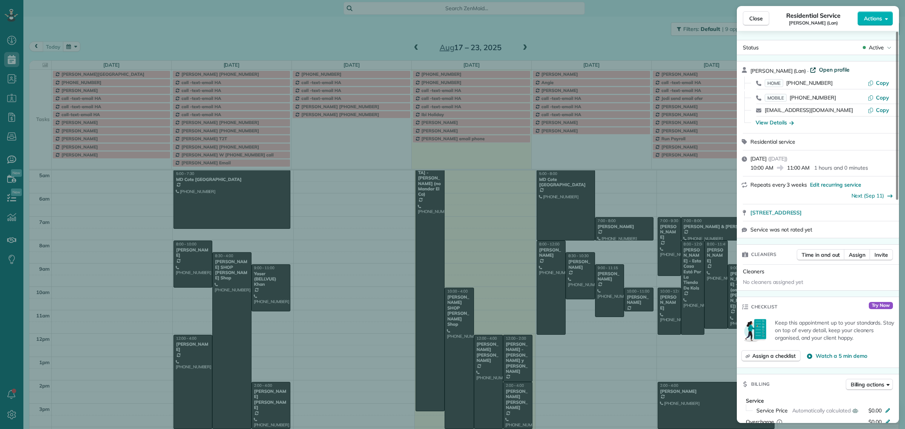
click at [826, 66] on span "Open profile" at bounding box center [834, 70] width 31 height 8
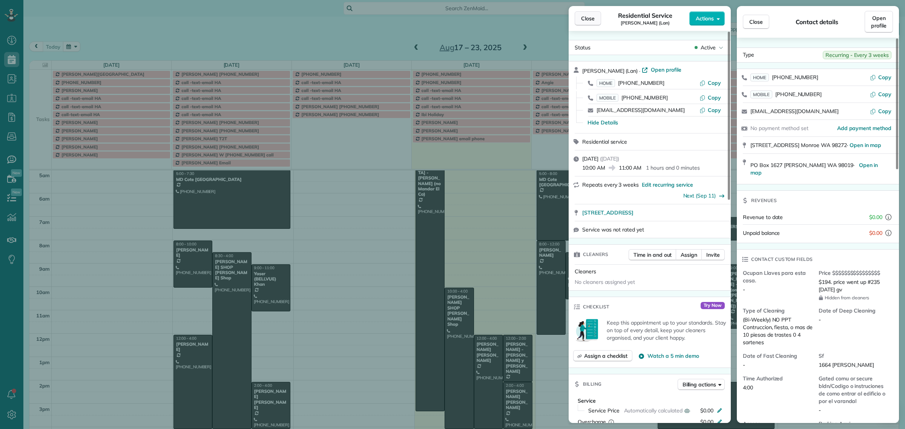
click at [584, 22] on span "Close" at bounding box center [588, 19] width 14 height 8
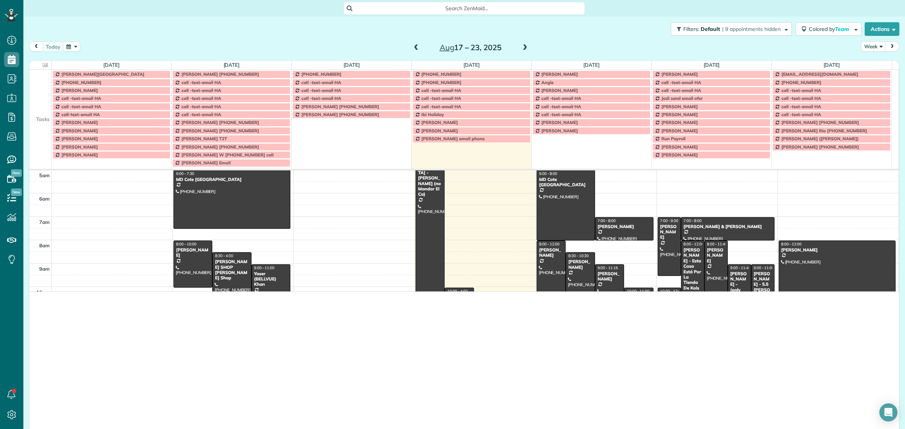
scroll to position [429, 23]
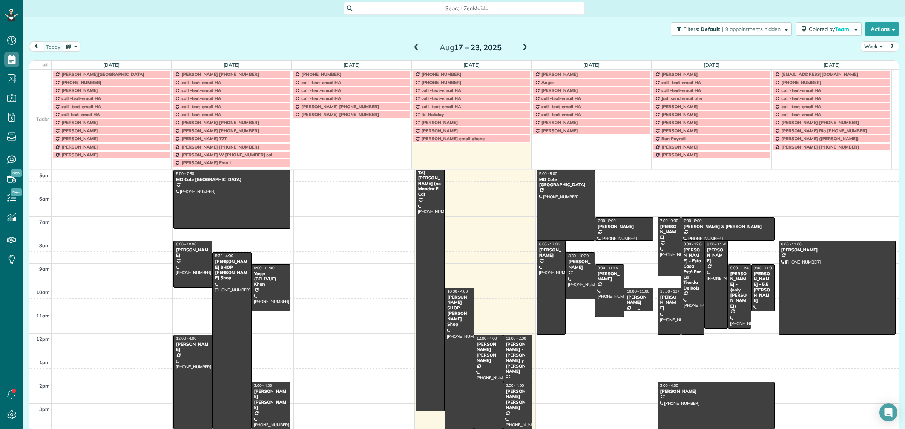
click at [626, 300] on div "Lyn Padilla - Lan" at bounding box center [638, 300] width 25 height 11
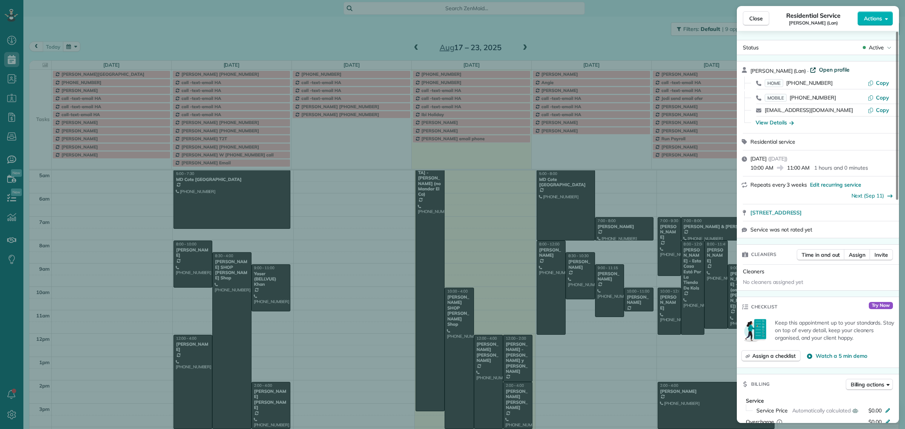
click at [819, 68] on span "Open profile" at bounding box center [834, 70] width 31 height 8
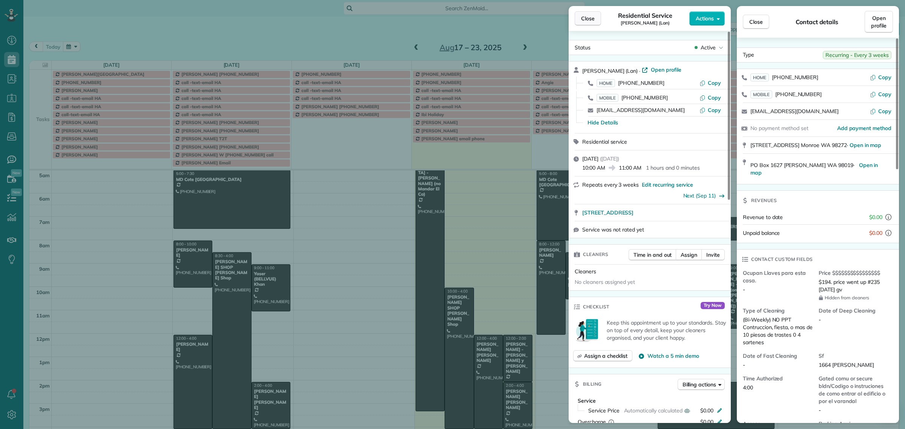
click at [586, 20] on span "Close" at bounding box center [588, 19] width 14 height 8
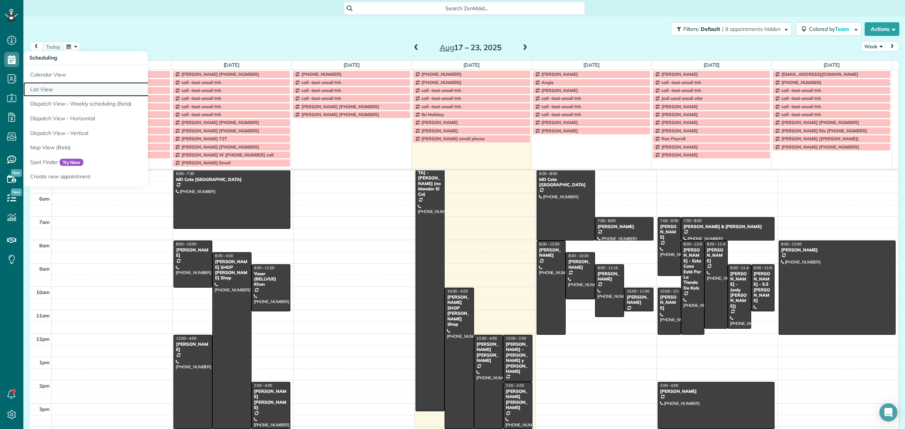
click at [39, 89] on link "List View" at bounding box center [117, 89] width 189 height 15
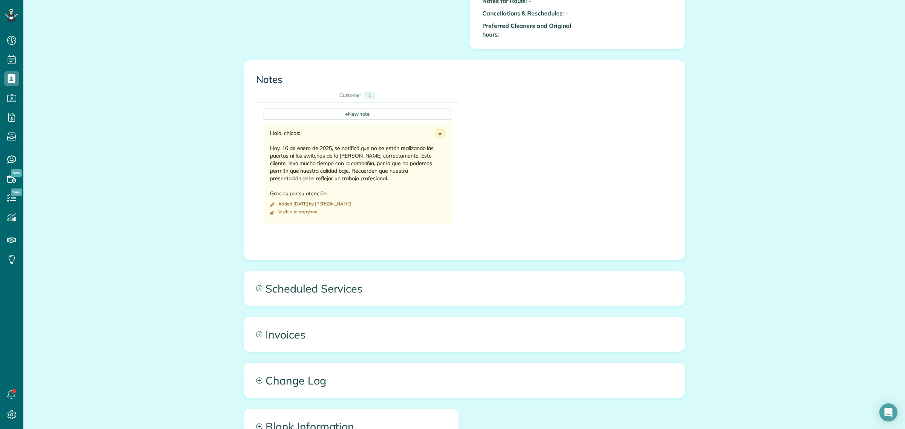
scroll to position [894, 0]
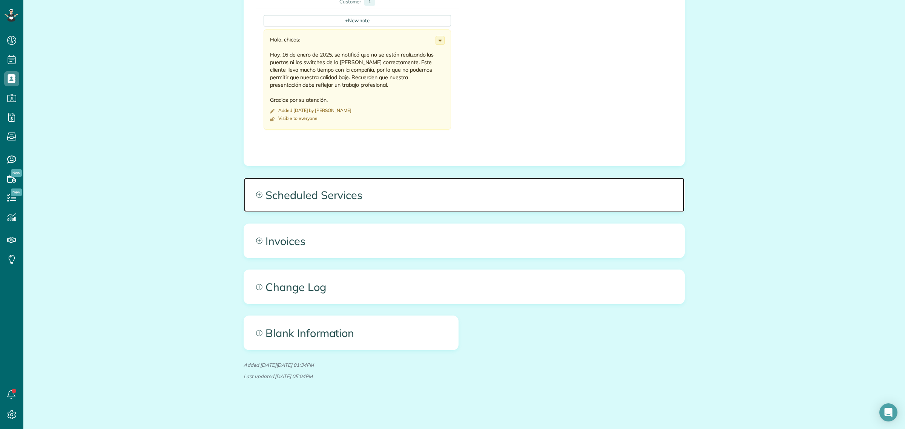
click at [316, 189] on span "Scheduled Services" at bounding box center [464, 195] width 440 height 34
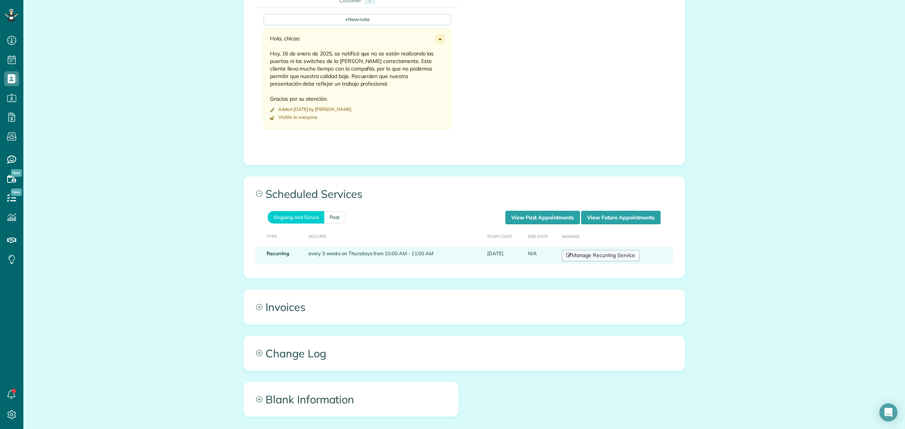
click at [612, 259] on link "Manage Recurring Service" at bounding box center [601, 255] width 78 height 11
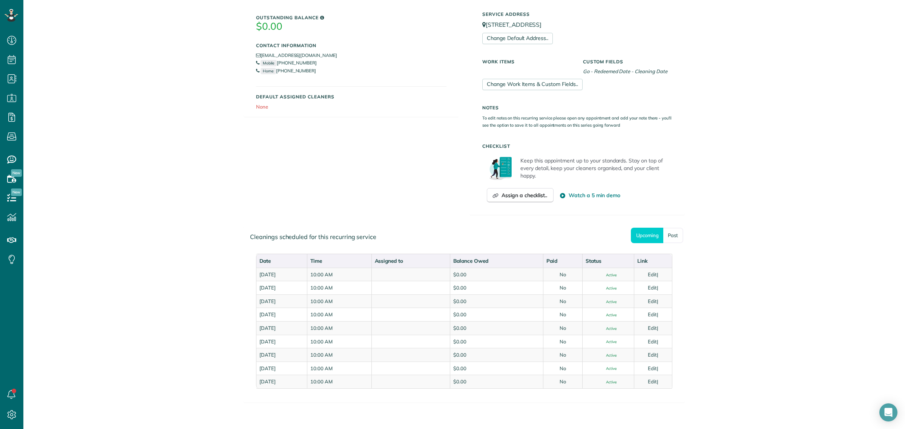
scroll to position [189, 0]
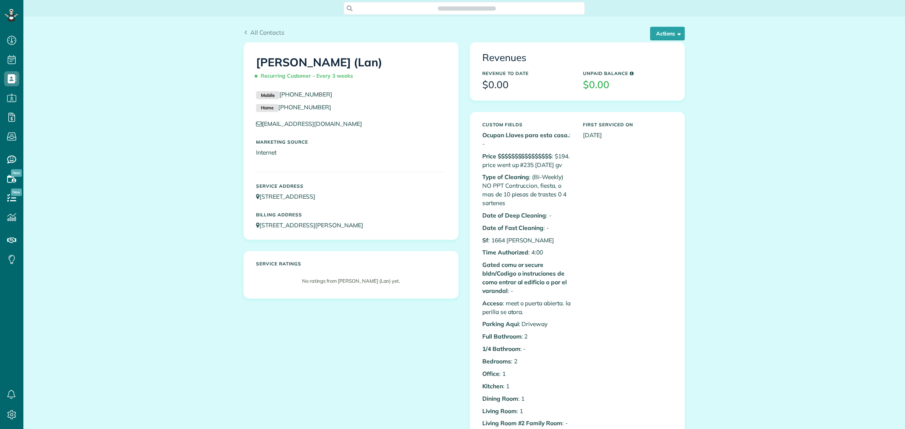
scroll to position [3, 3]
drag, startPoint x: 382, startPoint y: 195, endPoint x: 256, endPoint y: 196, distance: 125.2
click at [256, 196] on p "[STREET_ADDRESS]" at bounding box center [351, 196] width 190 height 9
copy link "[STREET_ADDRESS]"
drag, startPoint x: 345, startPoint y: 86, endPoint x: 297, endPoint y: 96, distance: 49.4
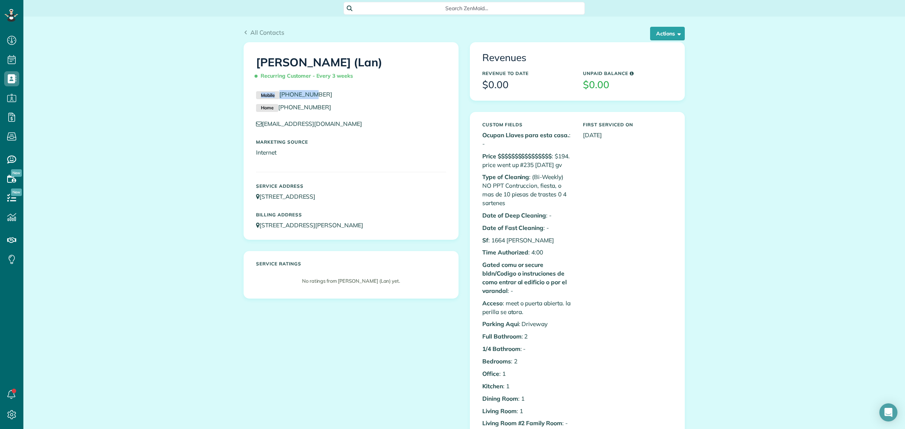
click at [297, 96] on div "Lyn Padilla (Lan) Recurring Customer - Every 3 weeks Mobile (206) 992-8703 Home…" at bounding box center [351, 141] width 214 height 197
click at [336, 91] on p "Mobile (206) 992-8703" at bounding box center [351, 94] width 190 height 9
drag, startPoint x: 336, startPoint y: 91, endPoint x: 279, endPoint y: 97, distance: 57.3
click at [279, 97] on p "Mobile (206) 992-8703" at bounding box center [351, 94] width 190 height 9
click at [350, 107] on p "Home (360) 794-0949" at bounding box center [351, 107] width 190 height 9
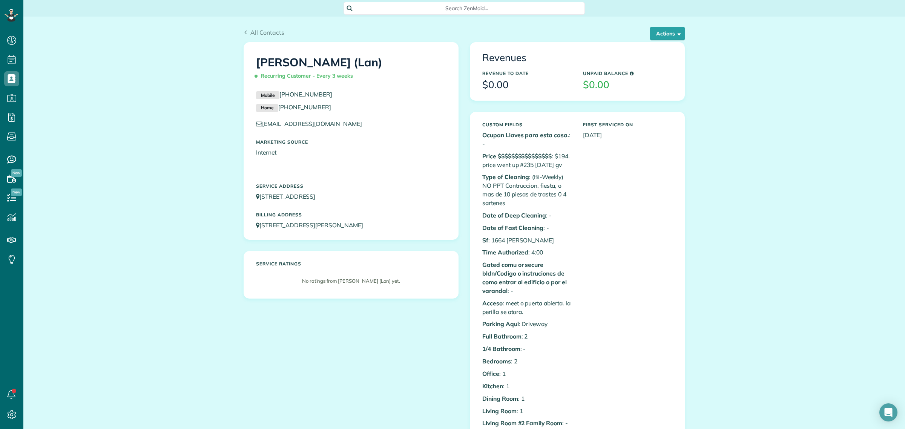
drag, startPoint x: 331, startPoint y: 95, endPoint x: 276, endPoint y: 97, distance: 54.7
click at [276, 97] on p "Mobile (206) 992-8703" at bounding box center [351, 94] width 190 height 9
copy link "[PHONE_NUMBER]"
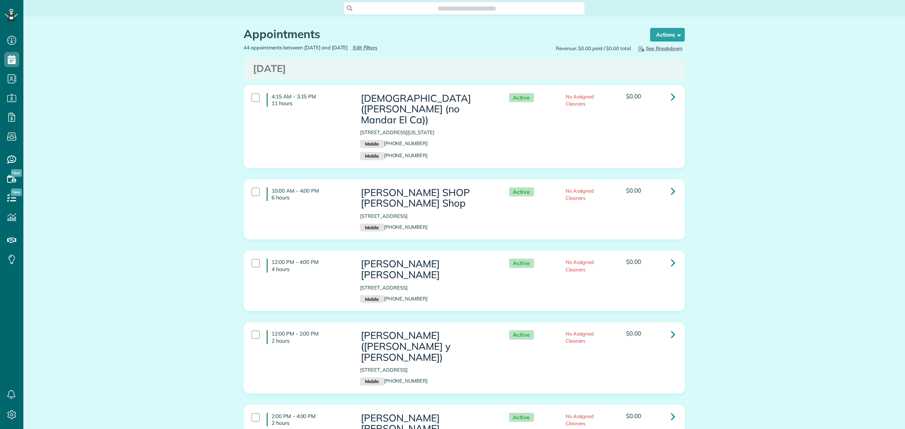
scroll to position [3, 3]
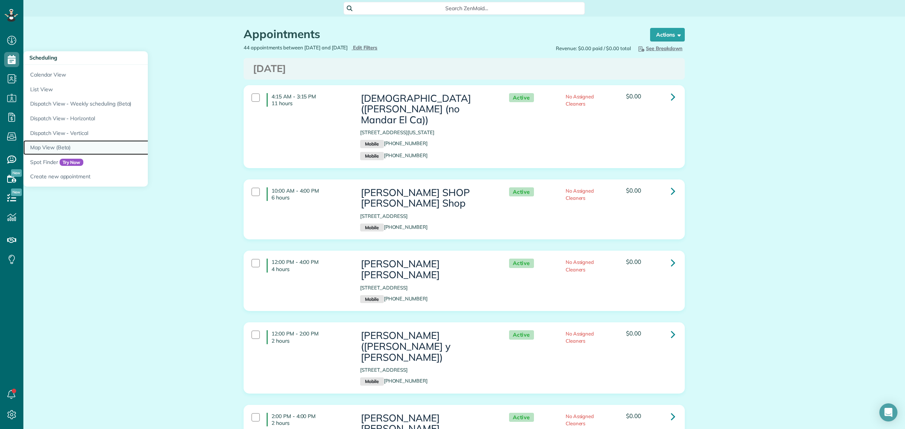
click at [58, 152] on link "Map View (Beta)" at bounding box center [117, 147] width 189 height 15
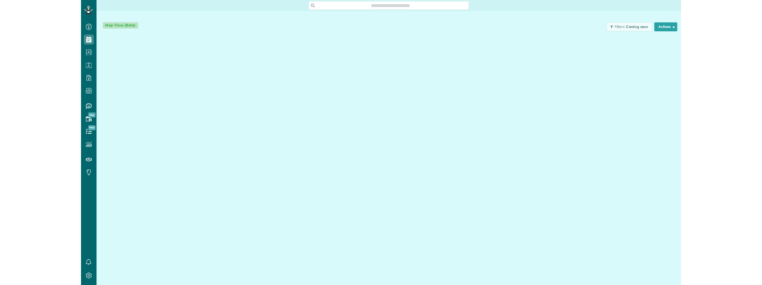
scroll to position [3, 3]
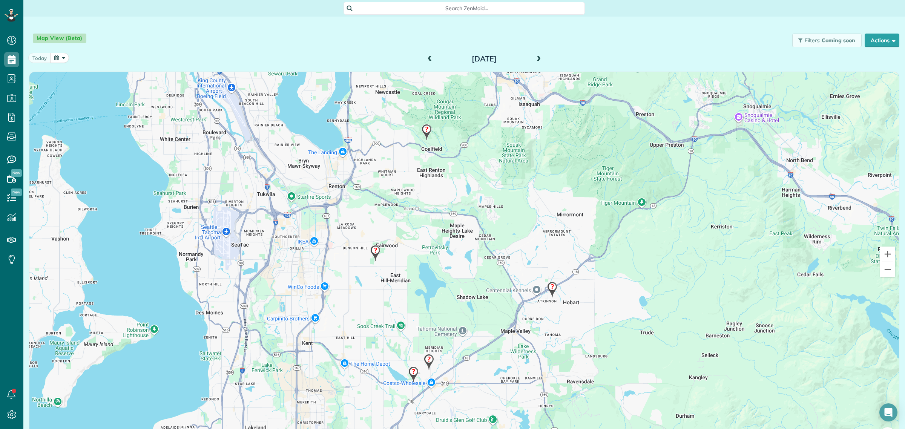
click at [534, 57] on span at bounding box center [538, 59] width 8 height 7
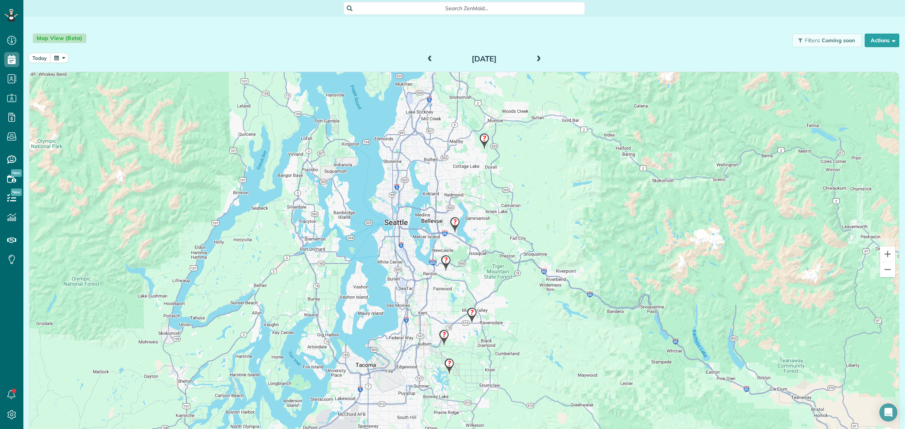
click at [453, 219] on img at bounding box center [455, 225] width 16 height 22
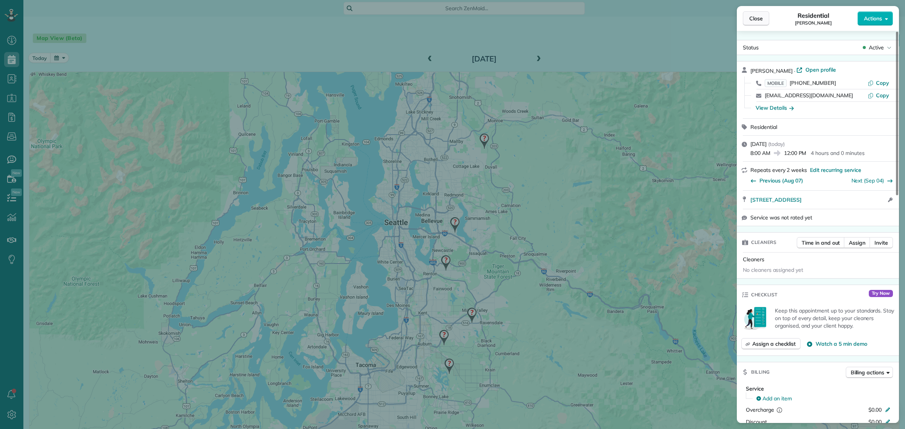
click at [757, 11] on button "Close" at bounding box center [756, 18] width 26 height 14
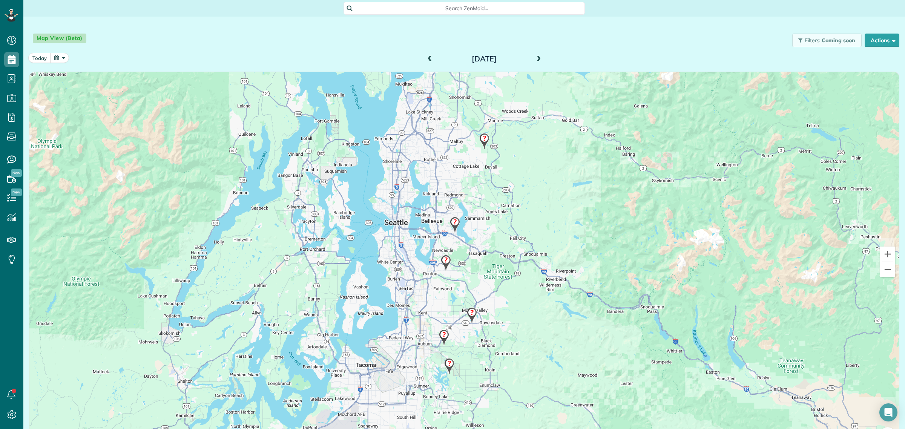
click at [440, 334] on img at bounding box center [444, 338] width 16 height 22
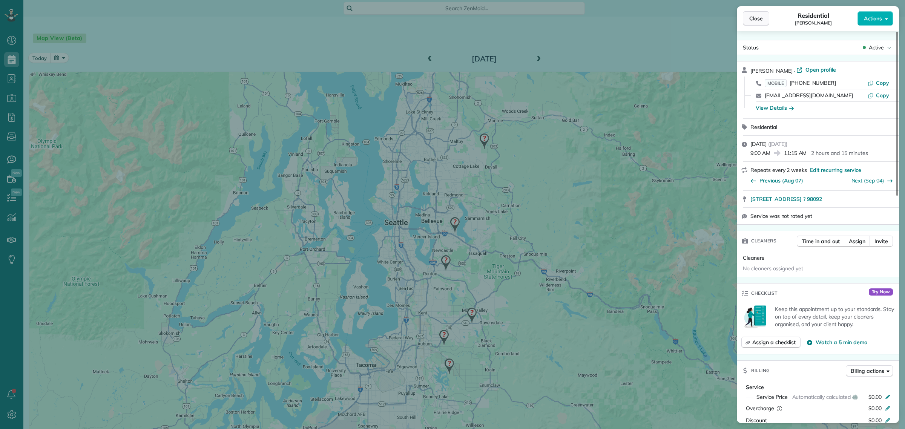
click at [747, 11] on button "Close" at bounding box center [756, 18] width 26 height 14
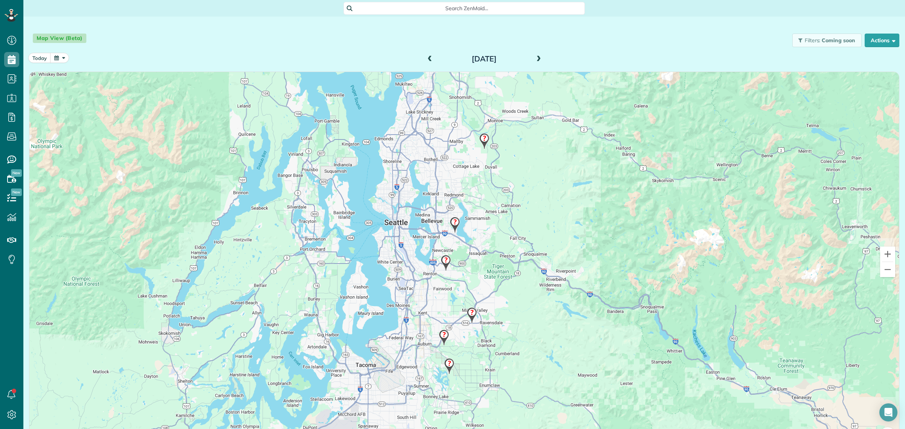
click at [447, 364] on img at bounding box center [449, 366] width 16 height 22
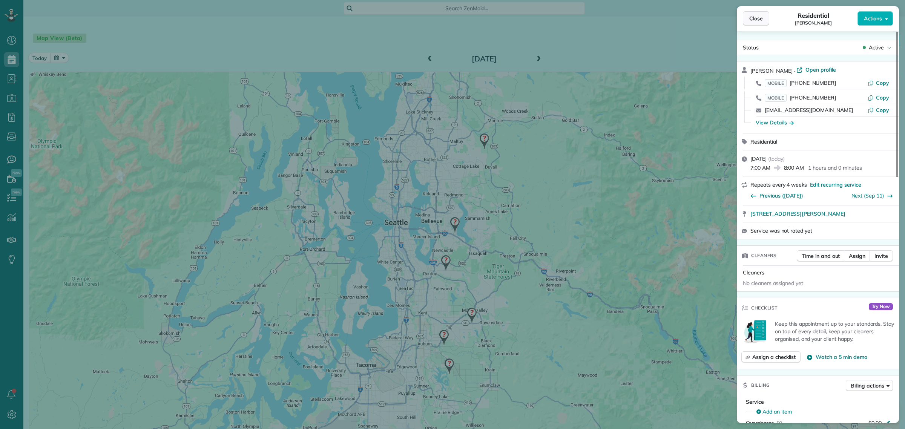
click at [751, 14] on button "Close" at bounding box center [756, 18] width 26 height 14
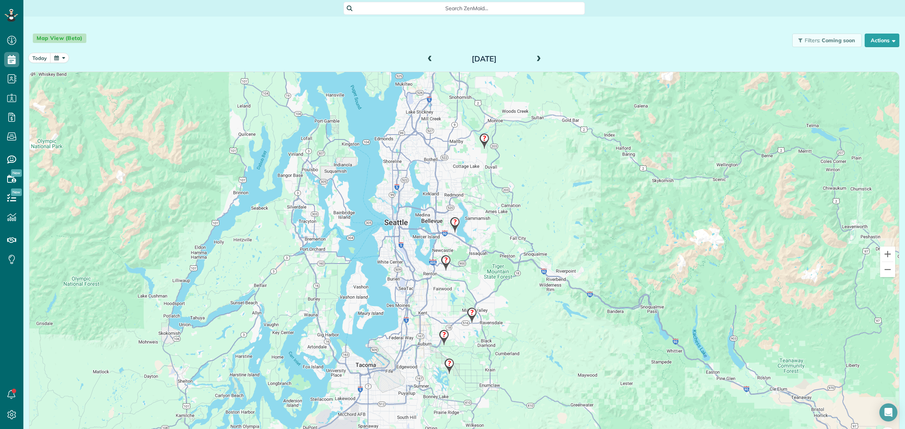
click at [440, 333] on img at bounding box center [444, 338] width 16 height 22
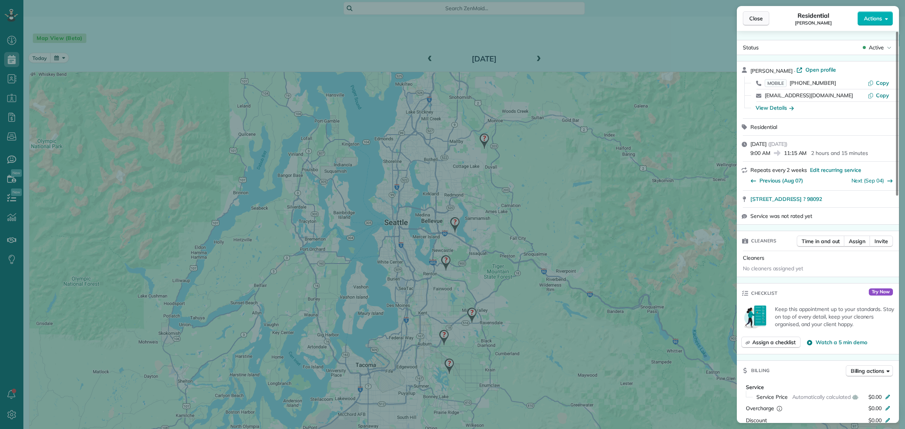
click at [757, 15] on span "Close" at bounding box center [756, 19] width 14 height 8
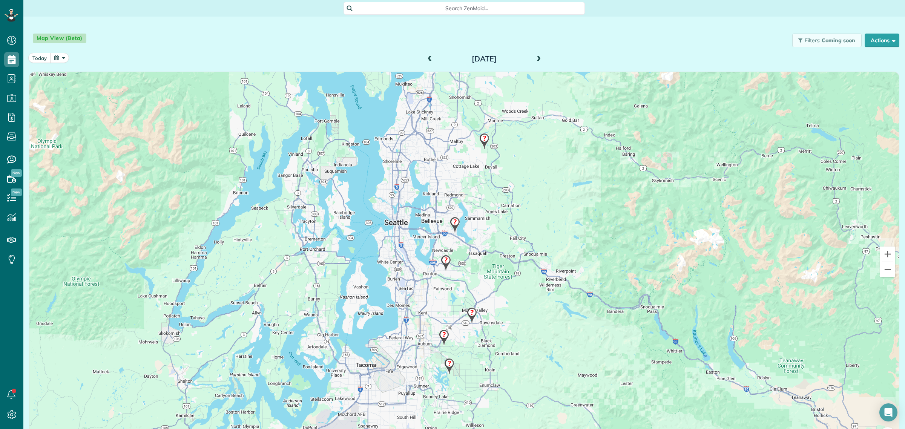
scroll to position [429, 23]
click at [483, 140] on img at bounding box center [484, 141] width 16 height 22
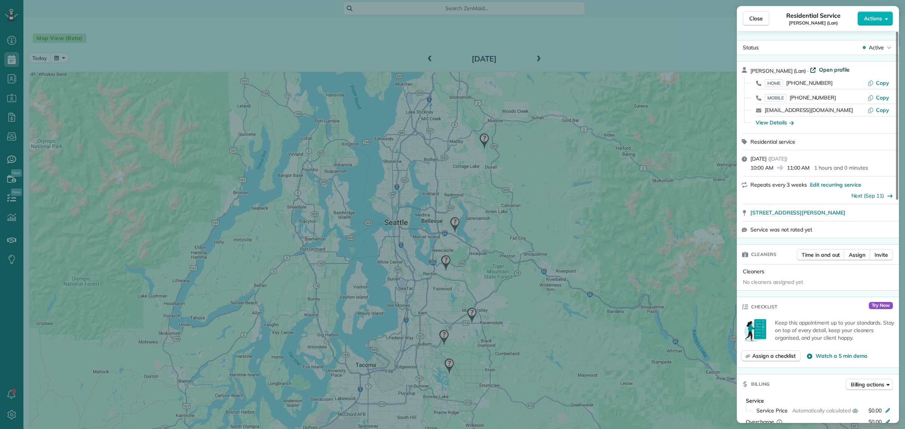
click at [821, 68] on span "Open profile" at bounding box center [834, 70] width 31 height 8
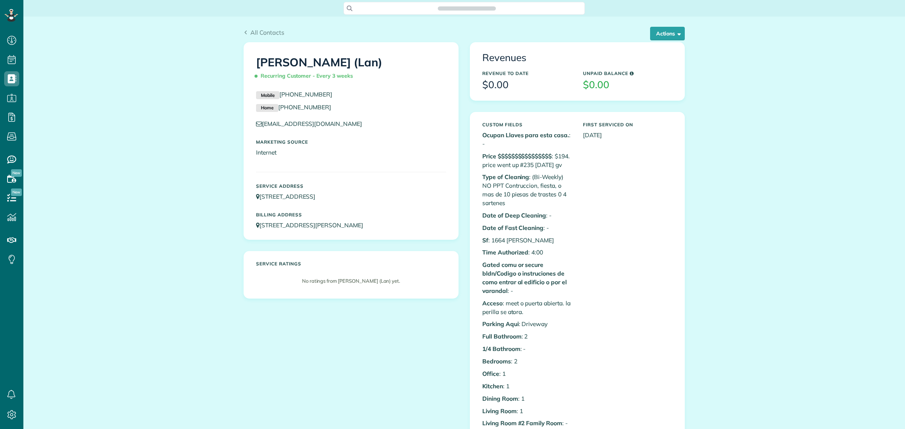
scroll to position [3, 3]
